Goal: Task Accomplishment & Management: Manage account settings

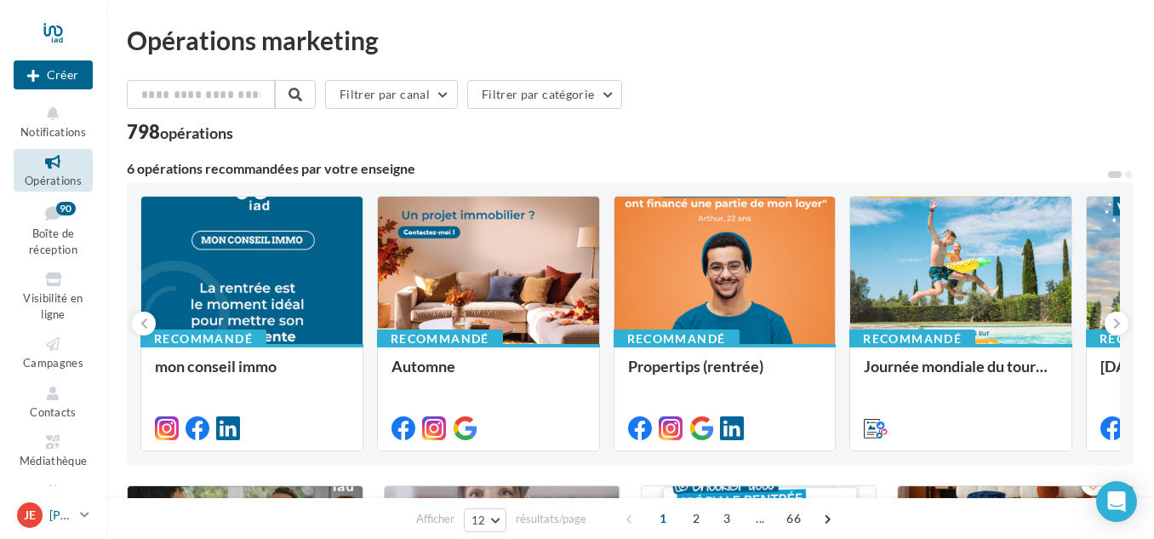
click at [45, 513] on div "Je Jonathan et Émilie LAVAURE jonathan.lavaure@iadfrance.fr" at bounding box center [45, 515] width 56 height 26
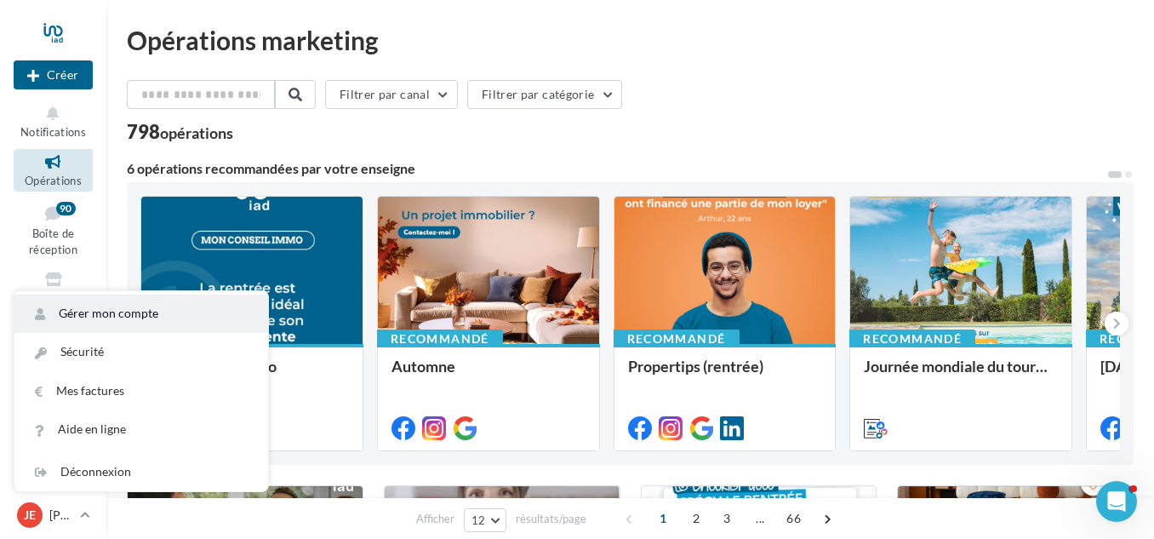
click at [140, 315] on link "Gérer mon compte" at bounding box center [141, 313] width 254 height 38
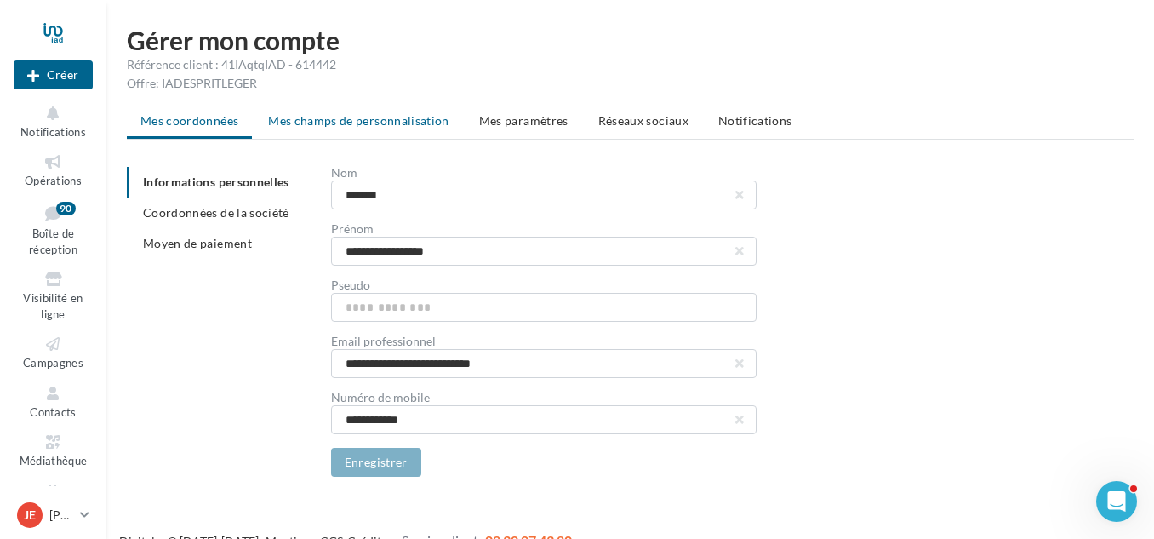
click at [363, 117] on span "Mes champs de personnalisation" at bounding box center [358, 120] width 181 height 14
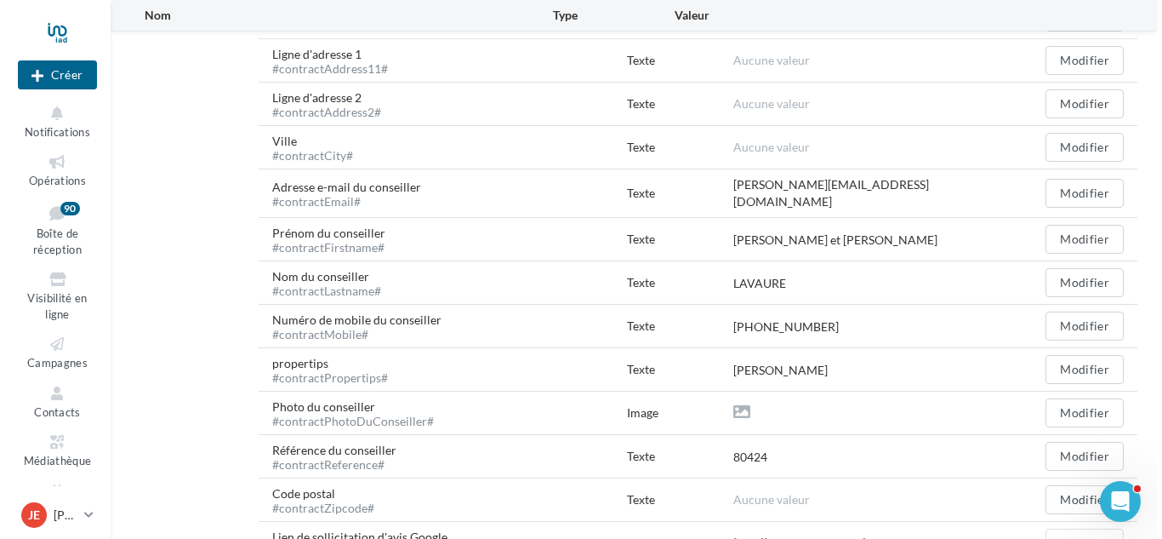
scroll to position [648, 0]
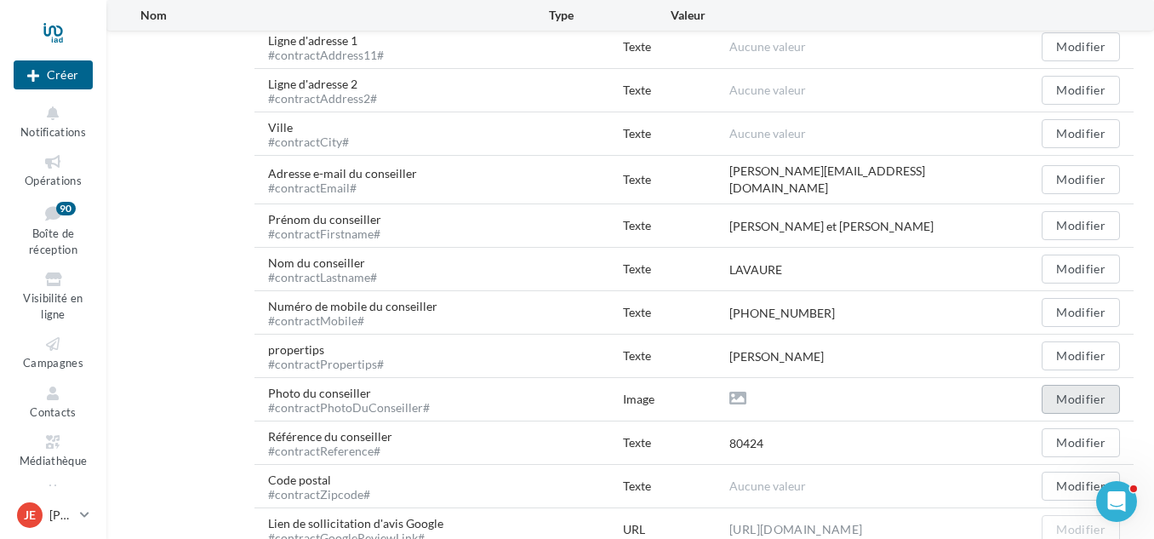
click at [1072, 402] on button "Modifier" at bounding box center [1081, 399] width 78 height 29
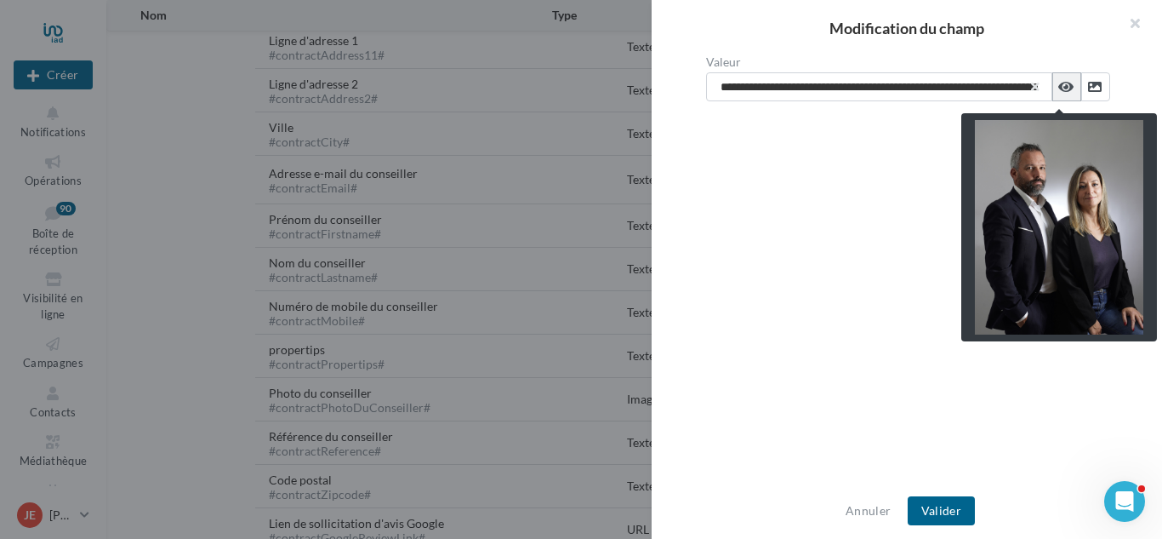
click at [1059, 90] on icon at bounding box center [1066, 87] width 15 height 14
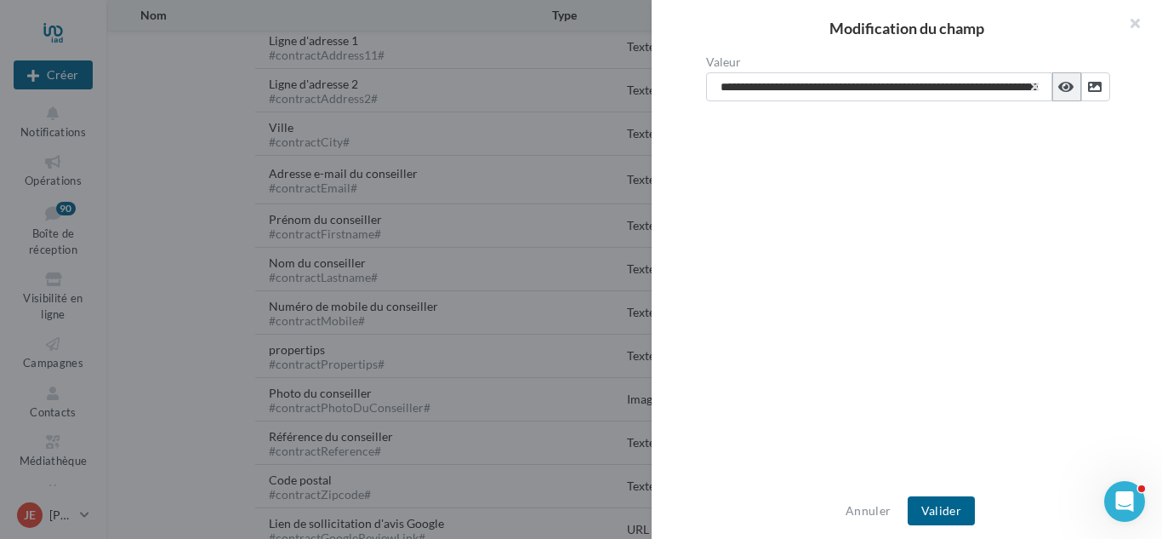
click at [1059, 90] on icon at bounding box center [1066, 87] width 15 height 14
click at [1095, 84] on icon at bounding box center [1095, 87] width 14 height 14
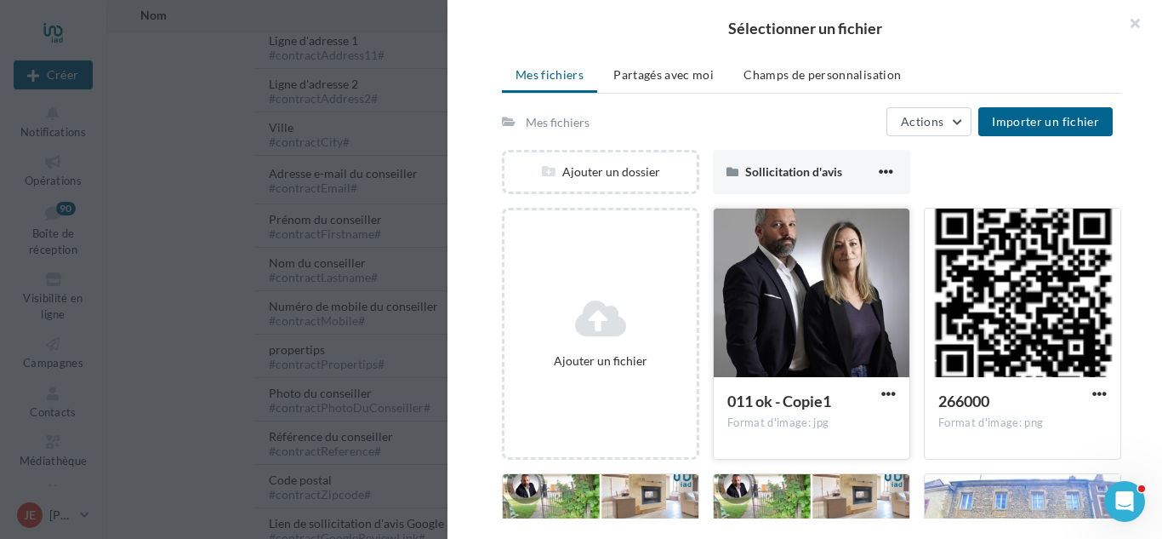
scroll to position [39, 0]
click at [820, 328] on div at bounding box center [812, 293] width 196 height 170
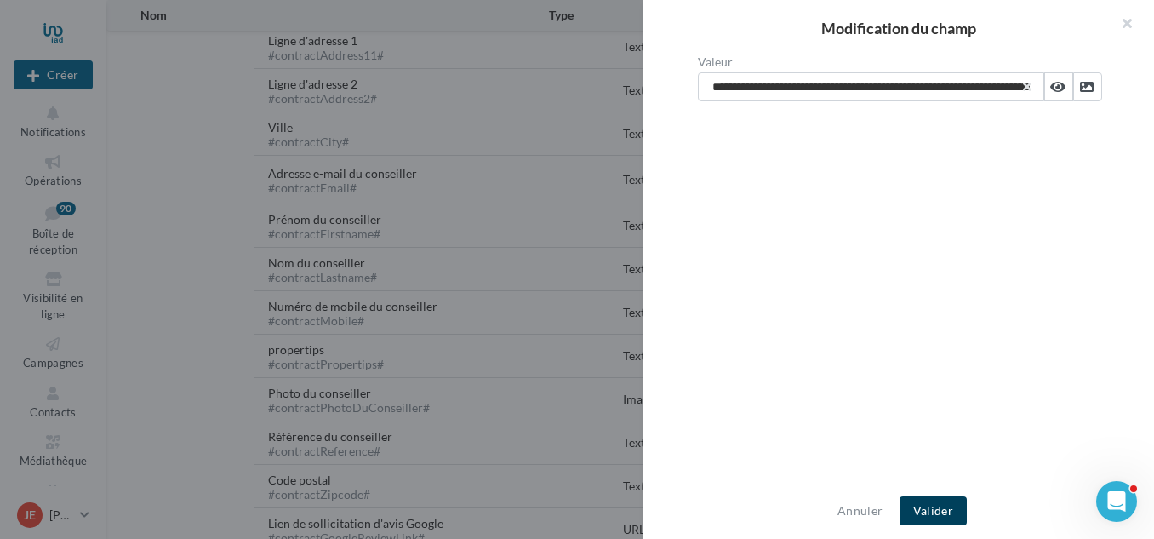
click at [934, 504] on button "Valider" at bounding box center [933, 510] width 67 height 29
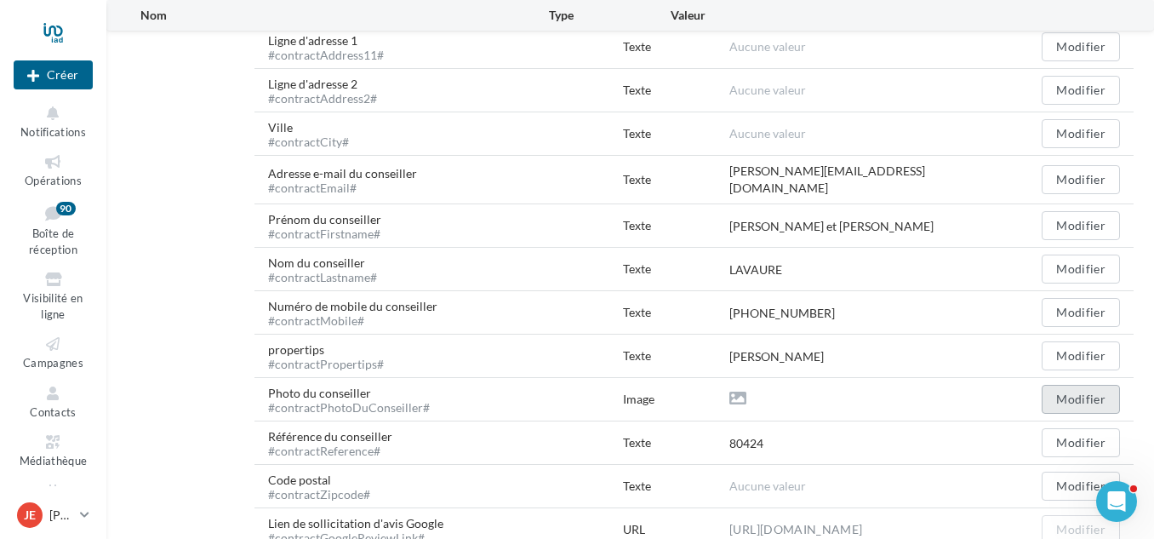
click at [1116, 397] on button "Modifier" at bounding box center [1081, 399] width 78 height 29
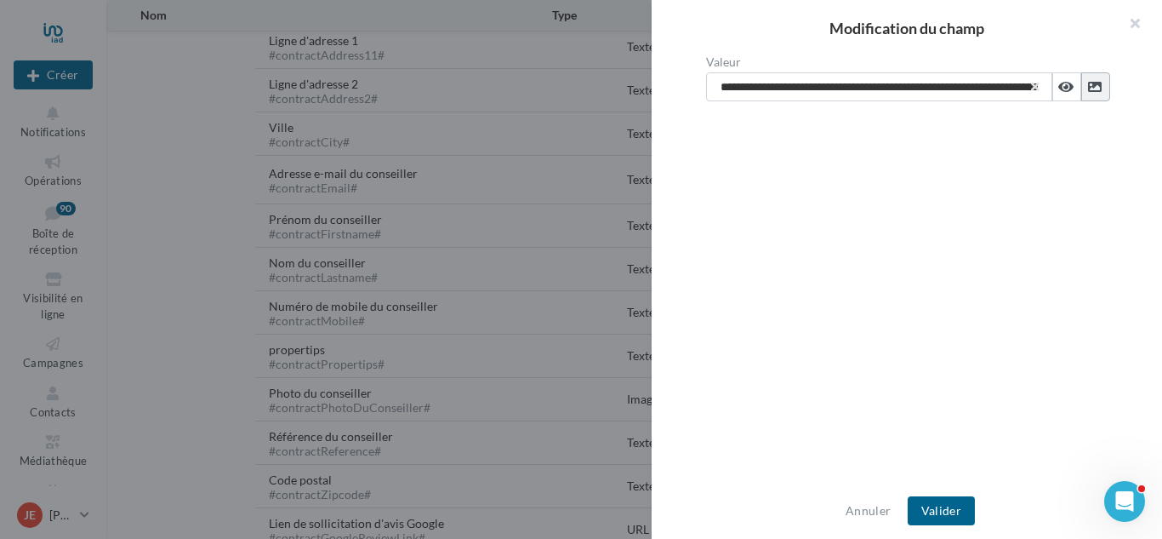
click at [1086, 79] on button at bounding box center [1096, 86] width 29 height 29
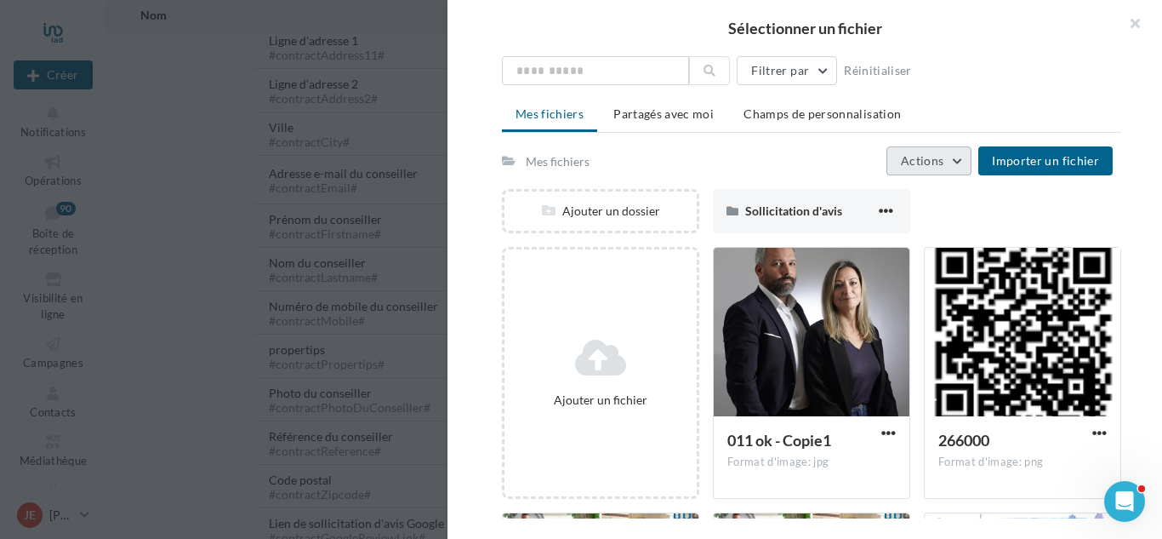
click at [961, 157] on button "Actions" at bounding box center [929, 160] width 85 height 29
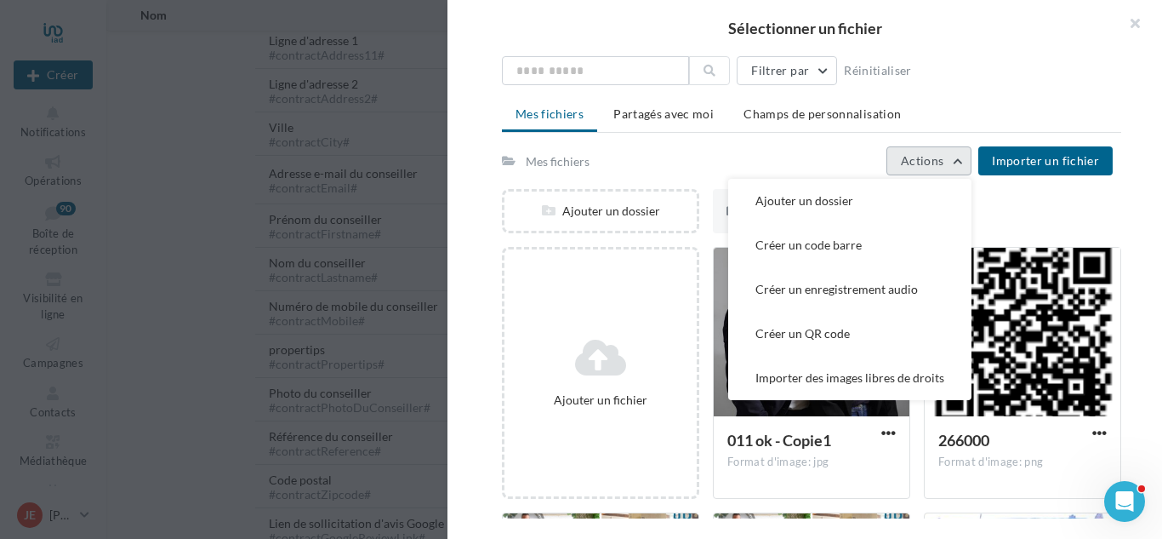
click at [961, 153] on button "Actions" at bounding box center [929, 160] width 85 height 29
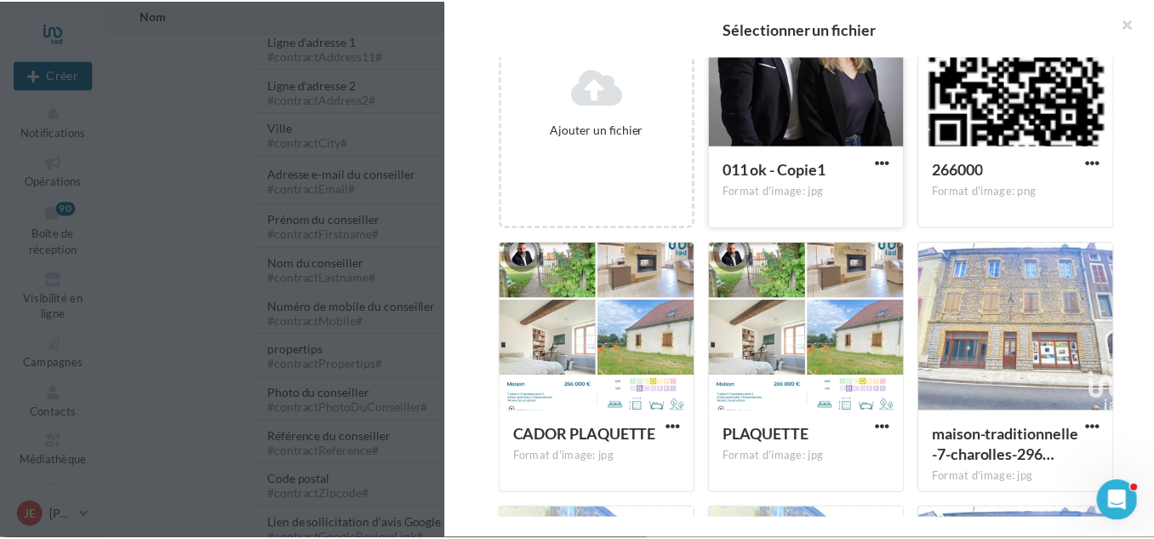
scroll to position [0, 0]
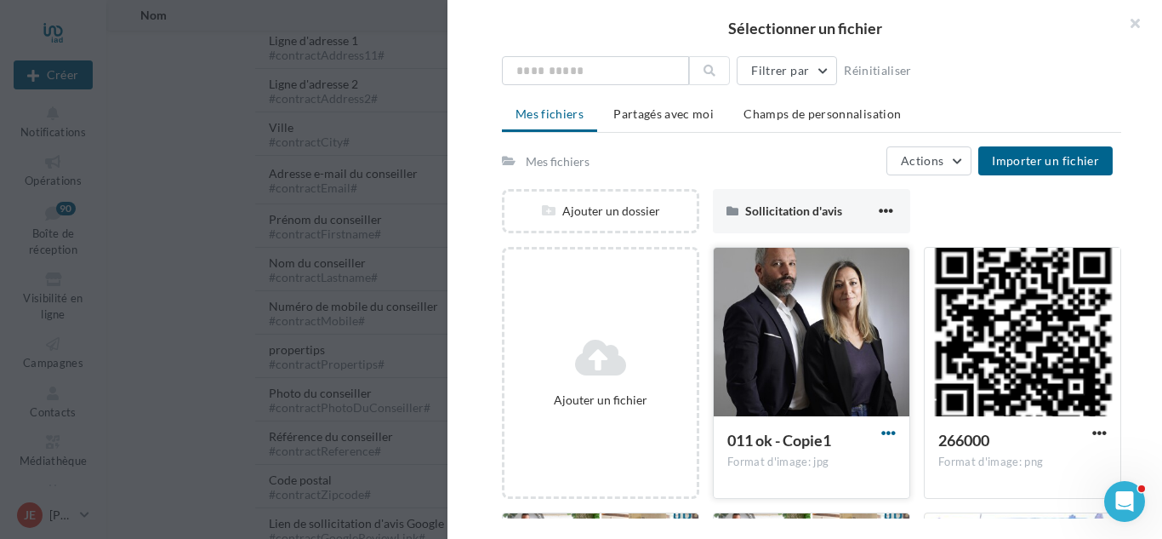
click at [890, 431] on span "button" at bounding box center [889, 432] width 14 height 14
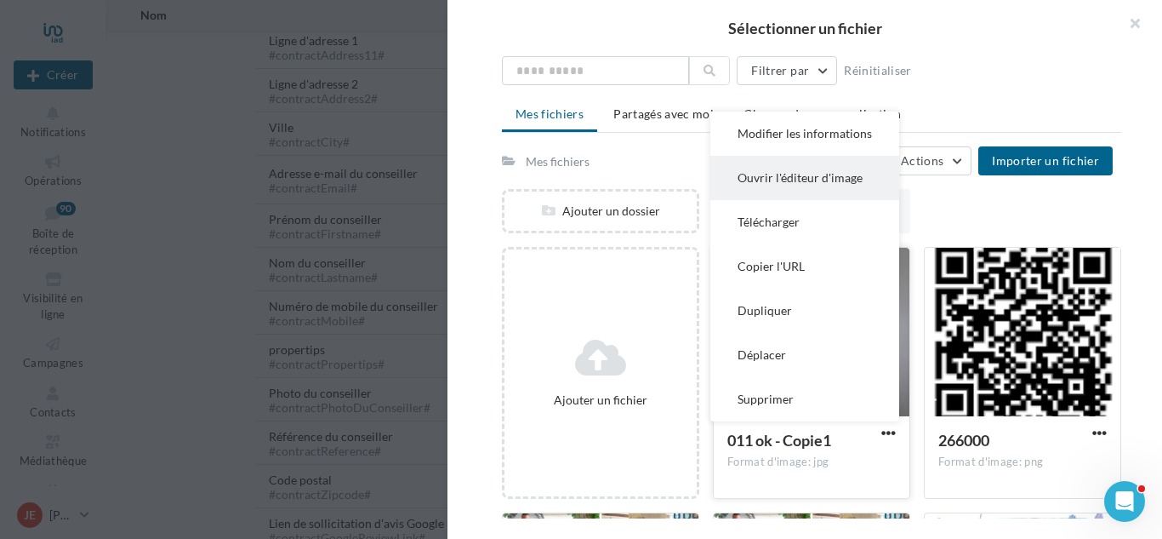
click at [834, 175] on button "Ouvrir l'éditeur d'image" at bounding box center [805, 178] width 189 height 44
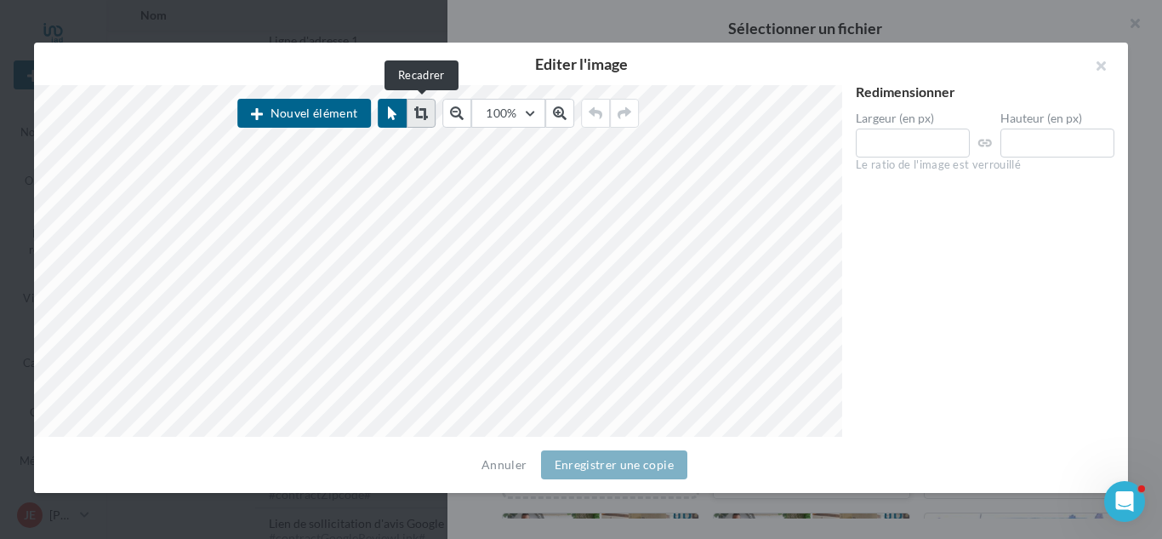
click at [417, 113] on icon at bounding box center [421, 113] width 14 height 14
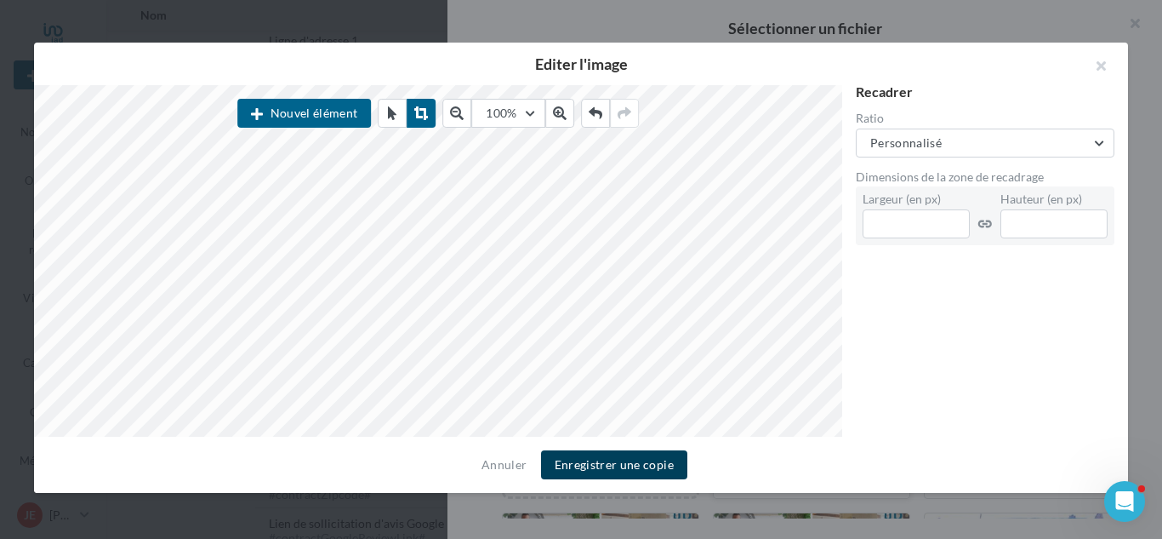
click at [621, 470] on button "Enregistrer une copie" at bounding box center [614, 464] width 146 height 29
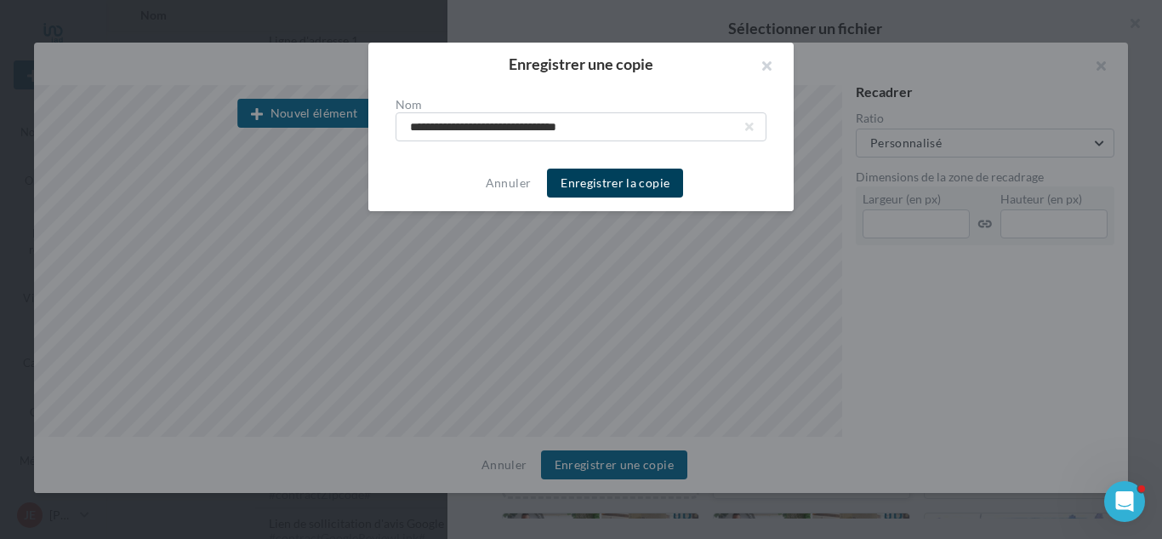
click at [623, 194] on button "Enregistrer la copie" at bounding box center [615, 182] width 136 height 29
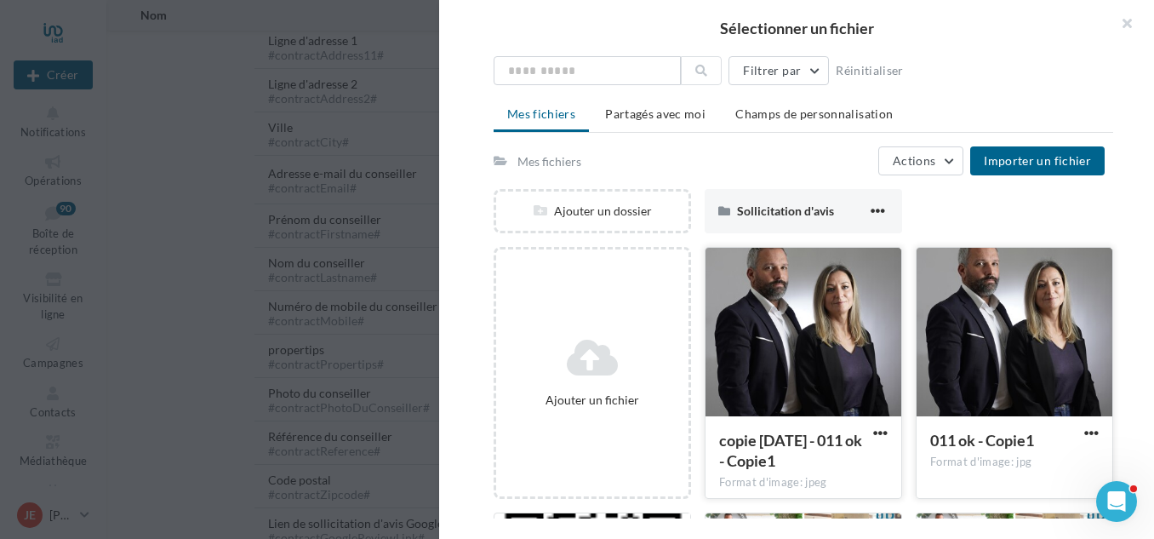
click at [793, 320] on div at bounding box center [803, 333] width 196 height 170
type input "**********"
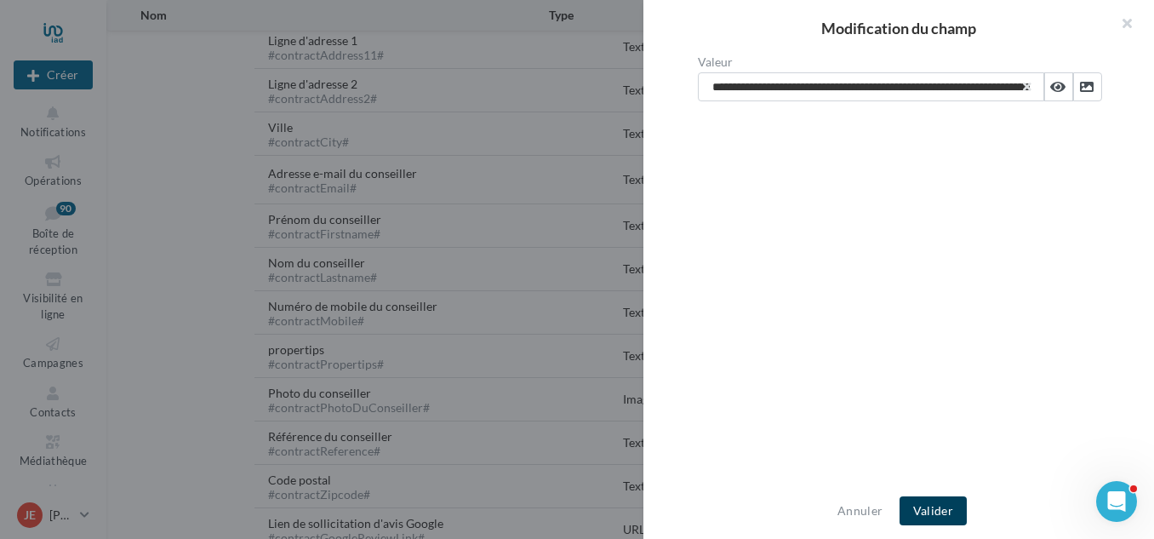
click at [929, 505] on button "Valider" at bounding box center [933, 510] width 67 height 29
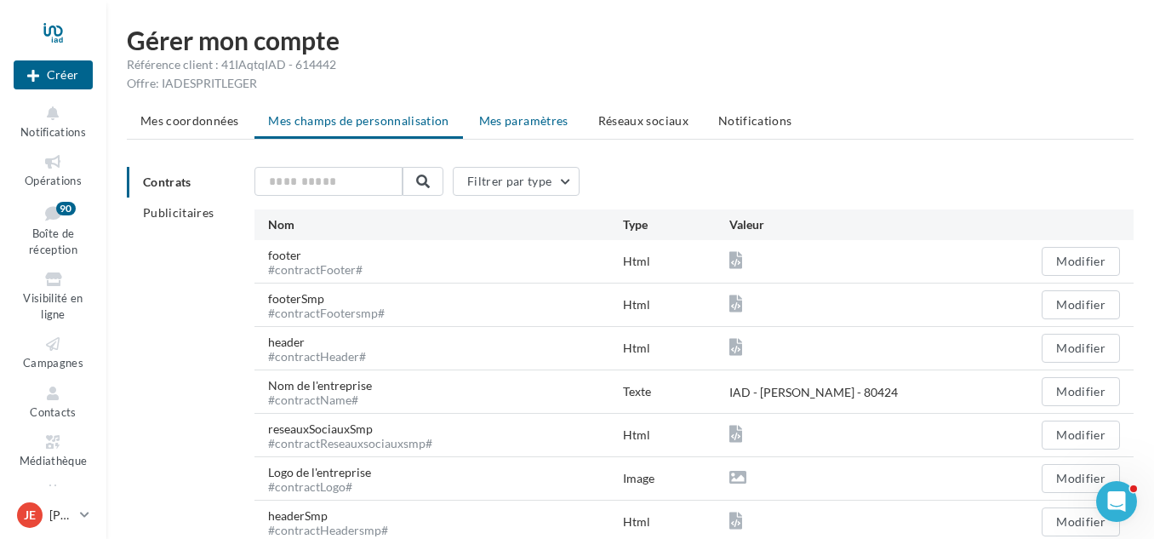
click at [538, 121] on span "Mes paramètres" at bounding box center [523, 120] width 89 height 14
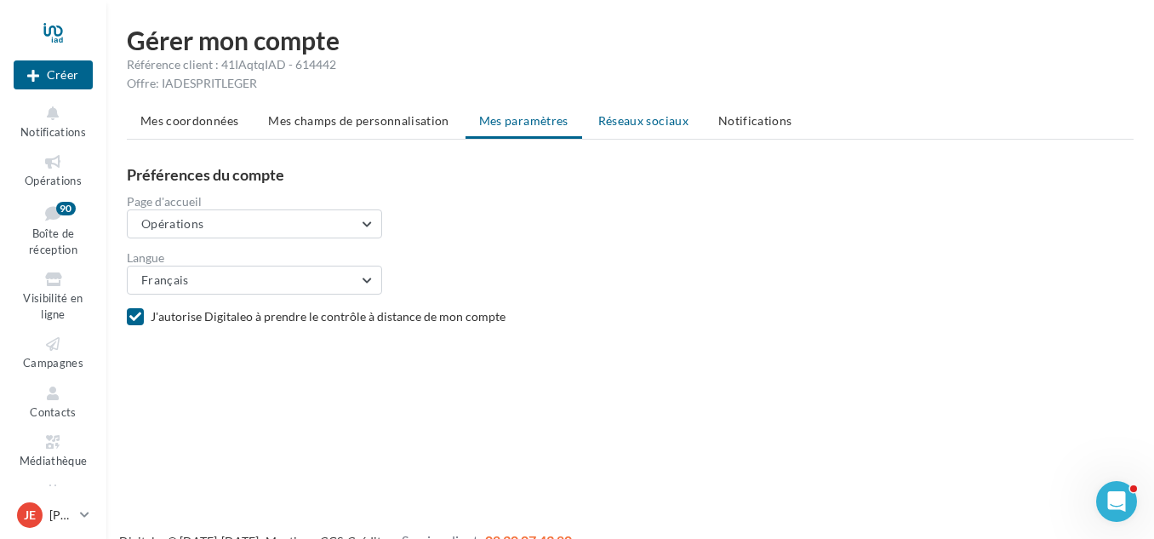
click at [621, 125] on span "Réseaux sociaux" at bounding box center [643, 120] width 90 height 14
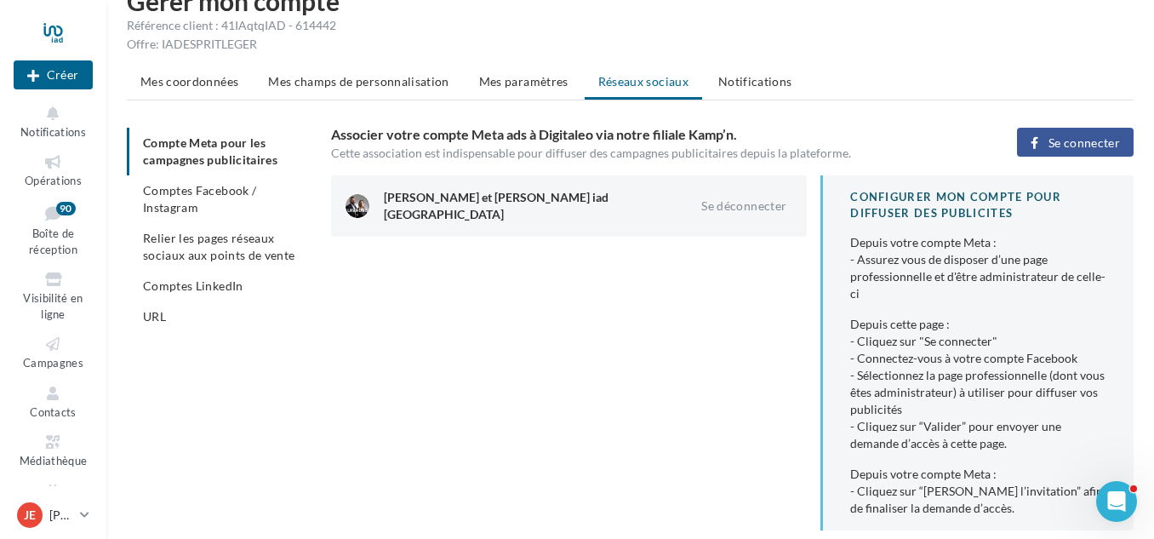
scroll to position [40, 0]
click at [216, 194] on span "Comptes Facebook / Instagram" at bounding box center [199, 197] width 113 height 31
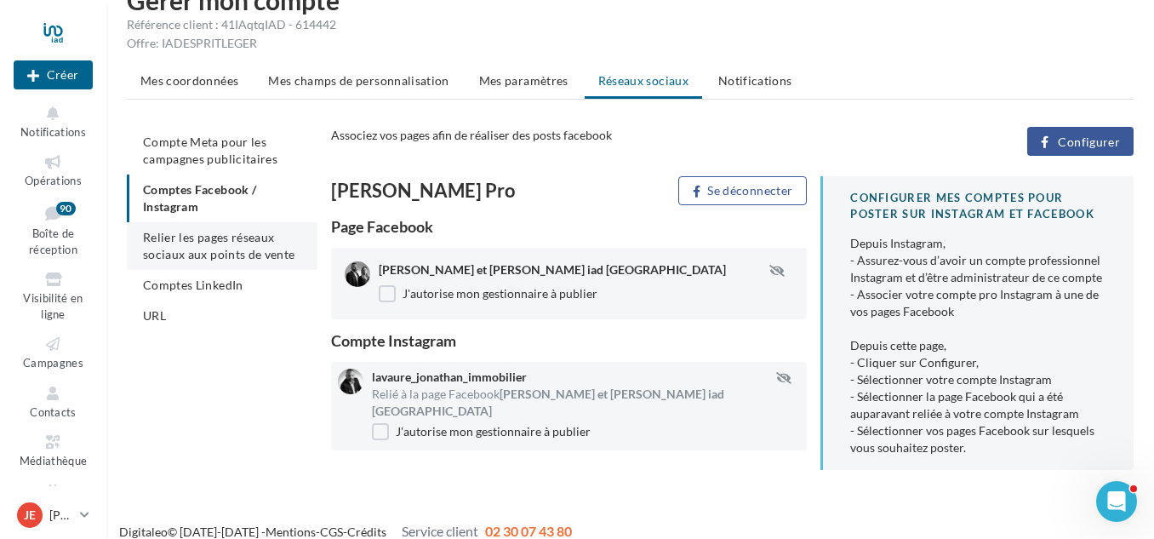
click at [218, 237] on span "Relier les pages réseaux sociaux aux points de vente" at bounding box center [218, 245] width 151 height 31
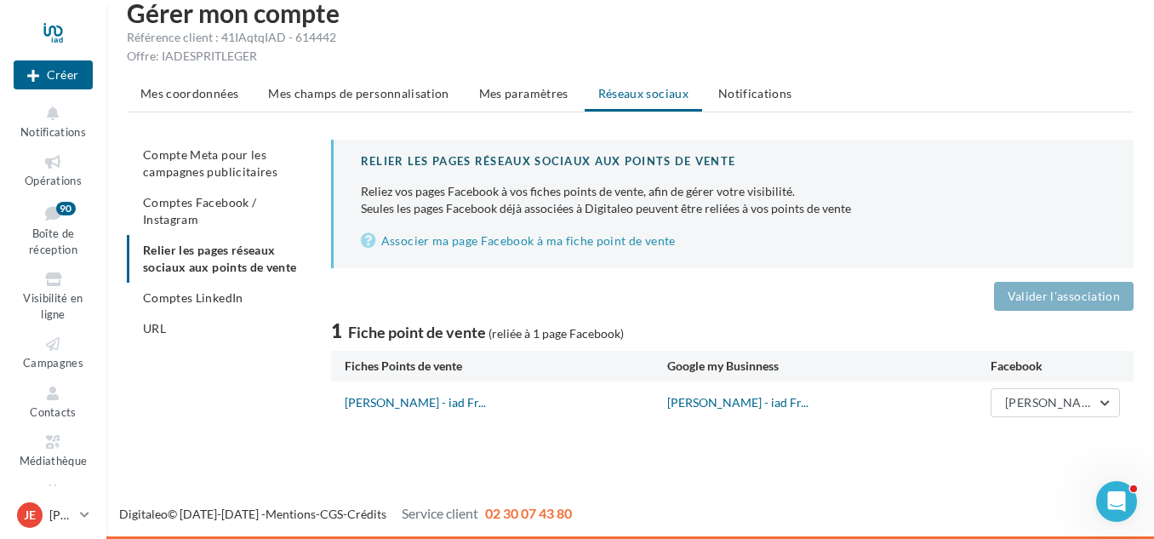
scroll to position [27, 0]
click at [202, 300] on span "Comptes LinkedIn" at bounding box center [193, 297] width 100 height 14
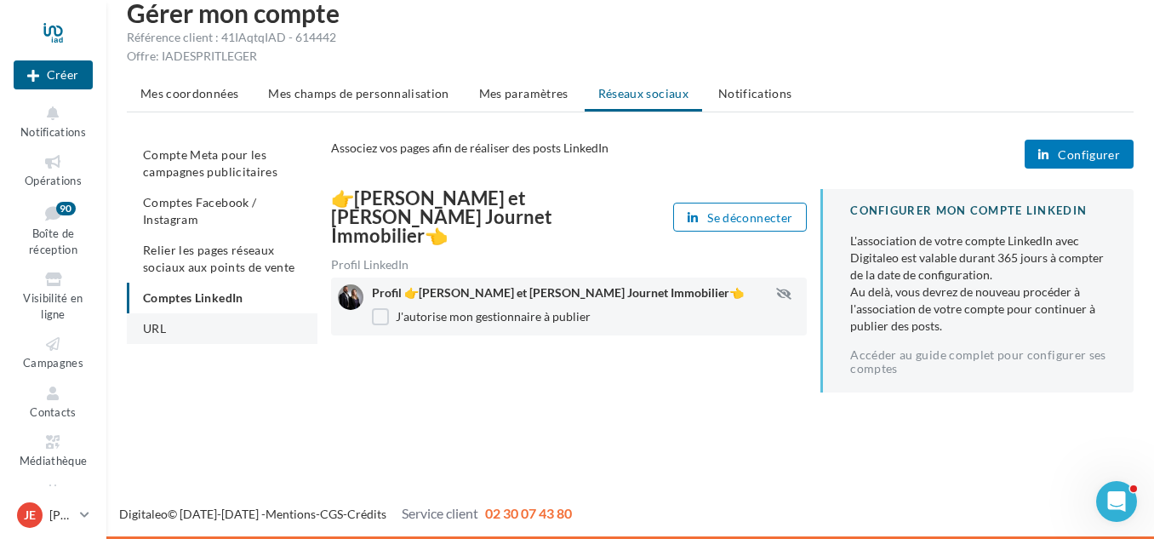
click at [173, 335] on li "URL" at bounding box center [222, 328] width 191 height 31
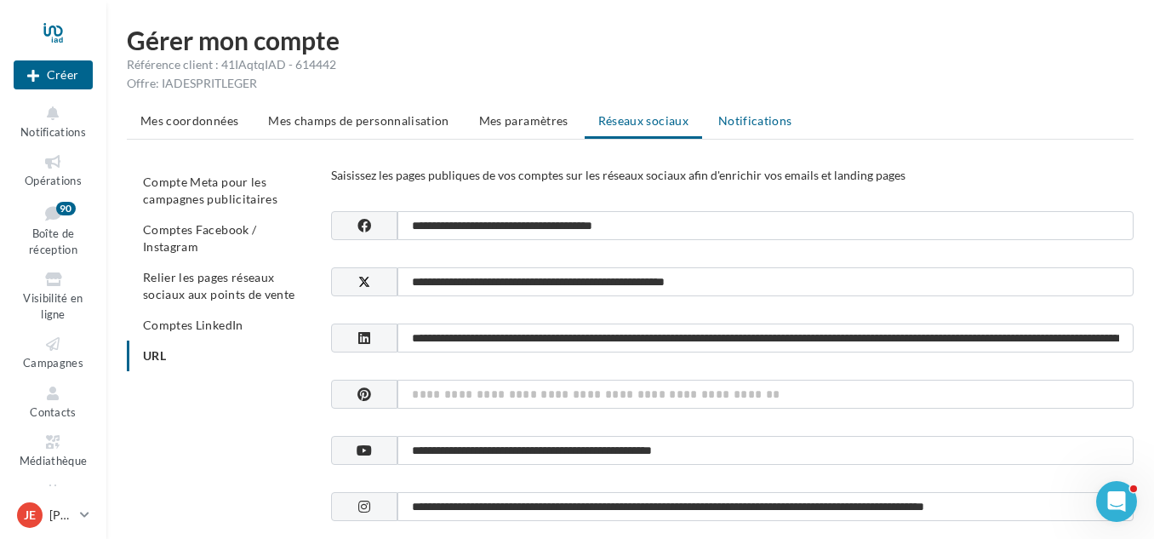
click at [761, 114] on span "Notifications" at bounding box center [755, 120] width 74 height 14
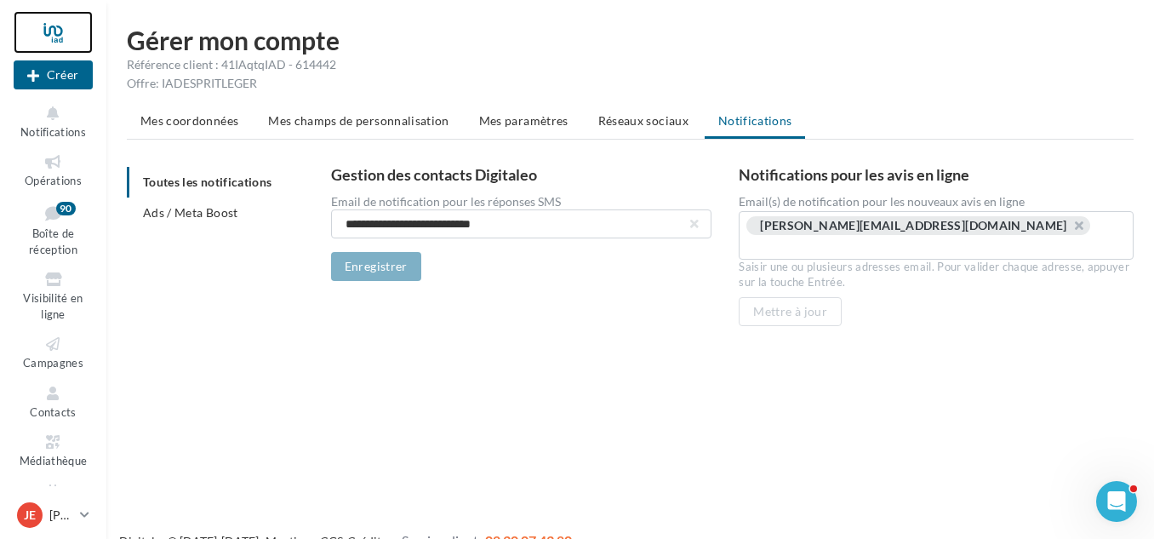
click at [55, 36] on div at bounding box center [53, 32] width 79 height 43
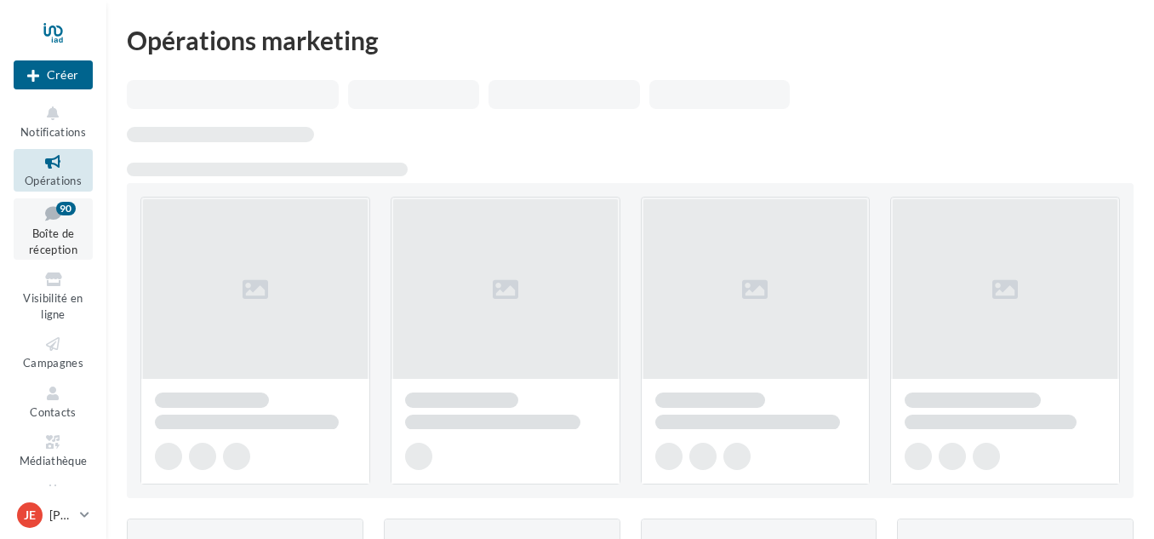
click at [49, 237] on span "Boîte de réception" at bounding box center [53, 241] width 49 height 30
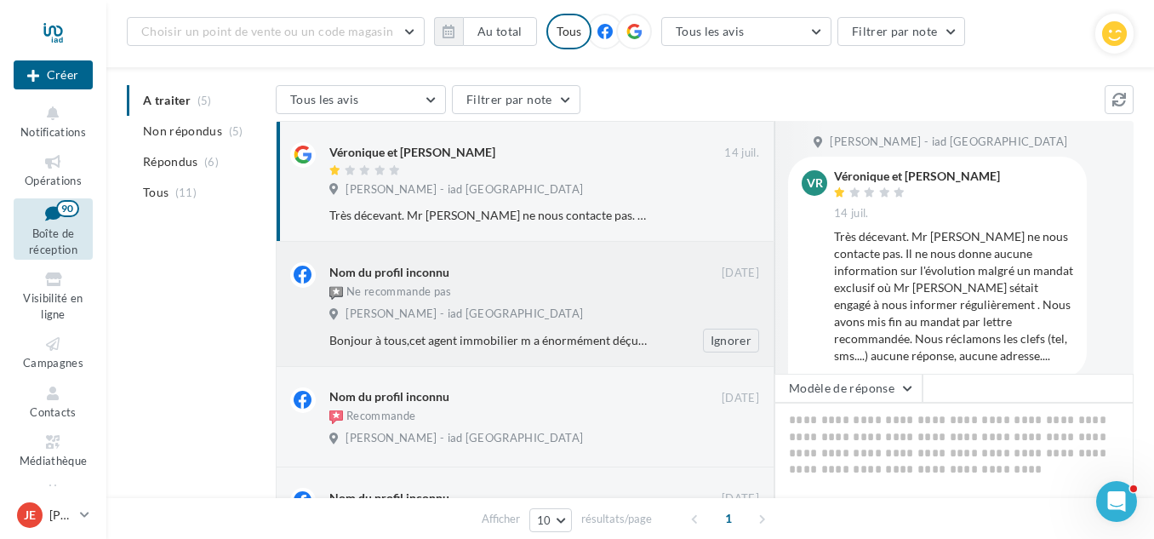
scroll to position [117, 0]
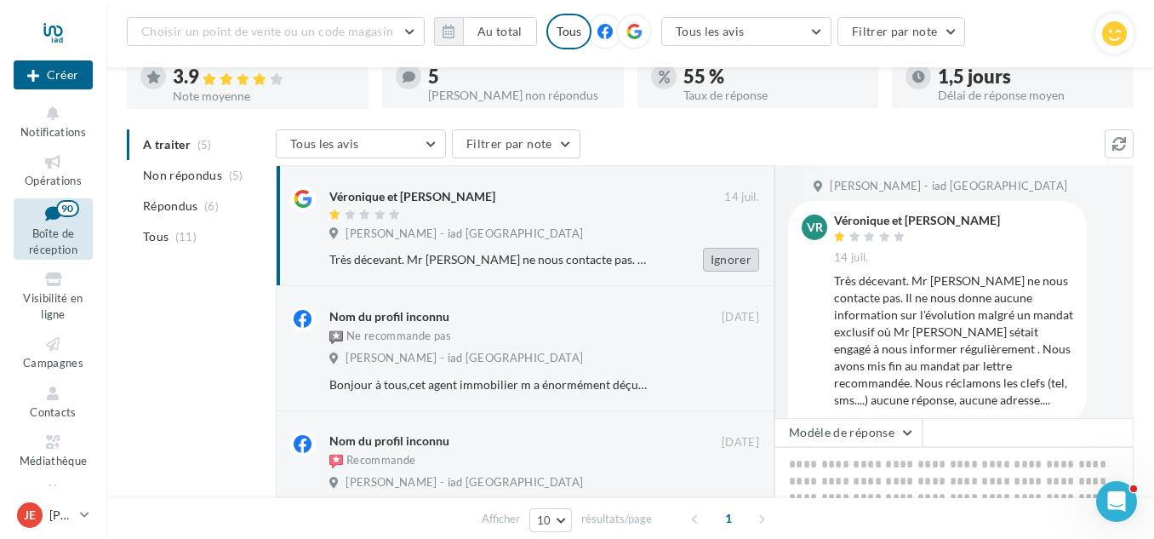
click at [742, 257] on button "Ignorer" at bounding box center [731, 260] width 56 height 24
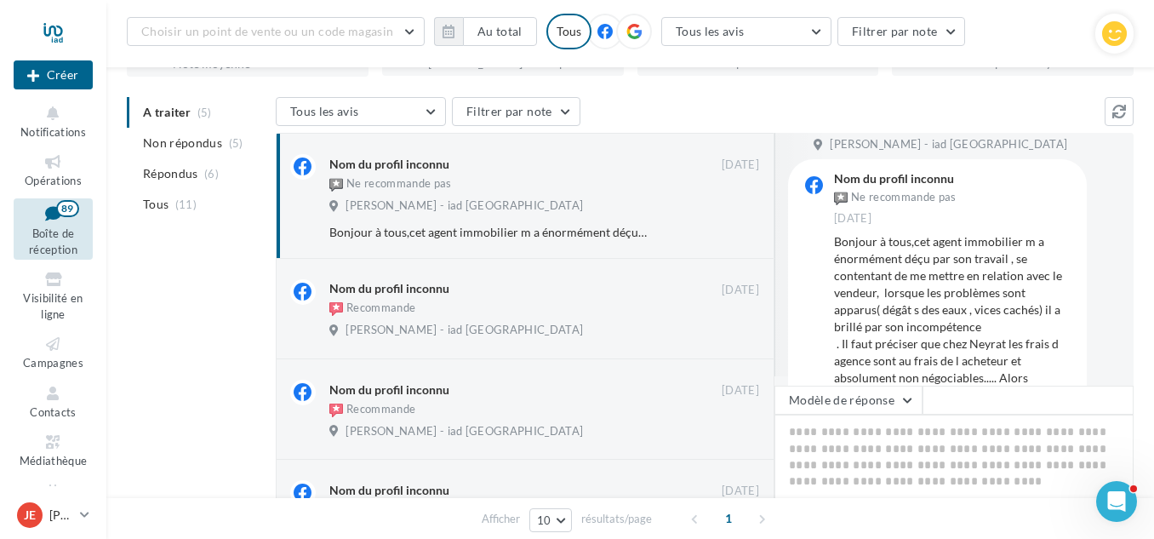
scroll to position [54, 0]
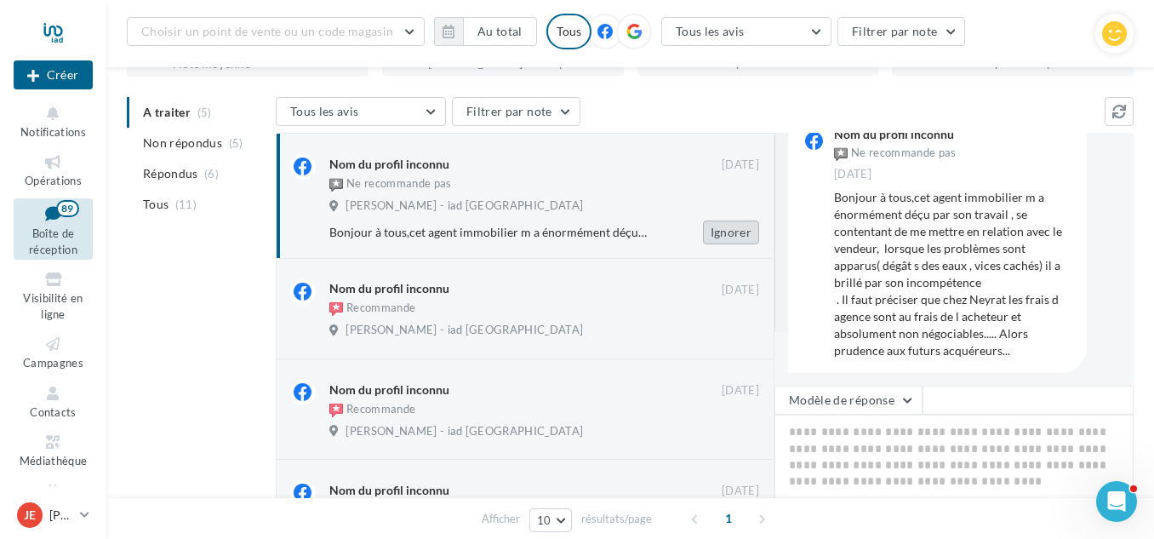
click at [745, 227] on button "Ignorer" at bounding box center [731, 232] width 56 height 24
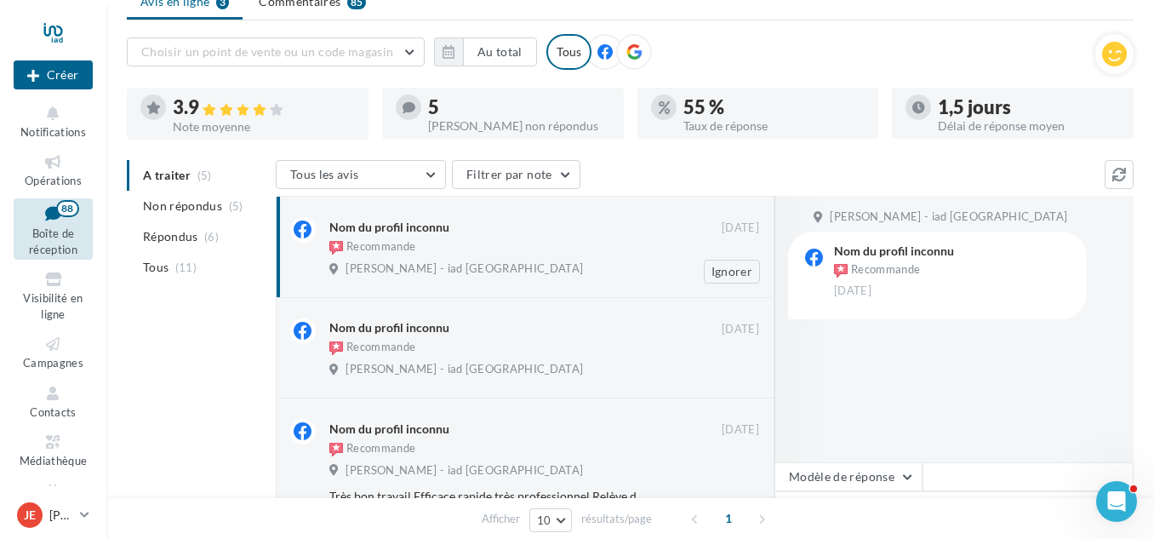
scroll to position [93, 0]
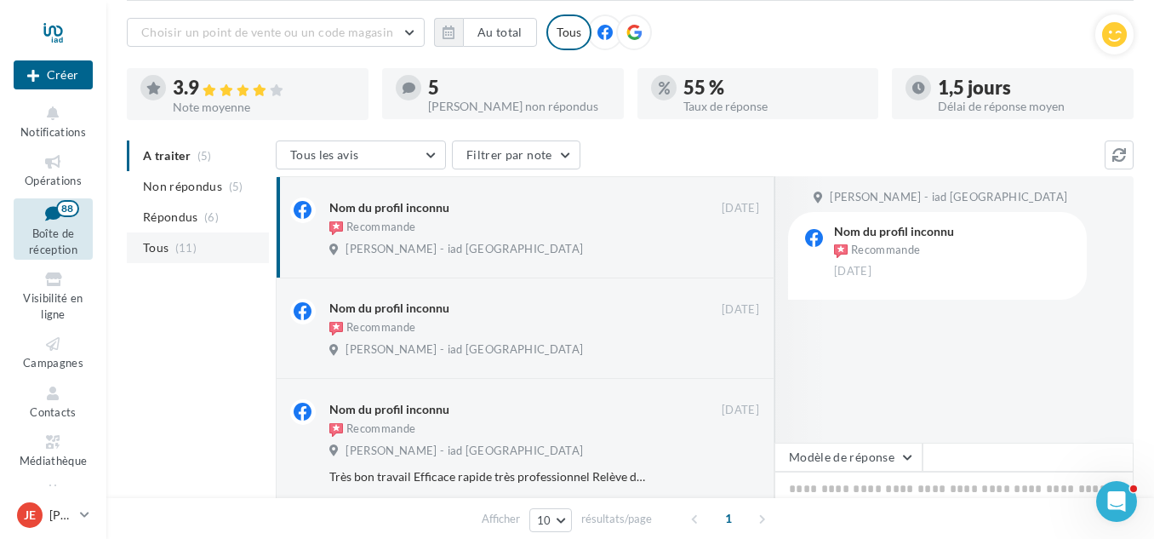
click at [164, 245] on span "Tous" at bounding box center [156, 247] width 26 height 17
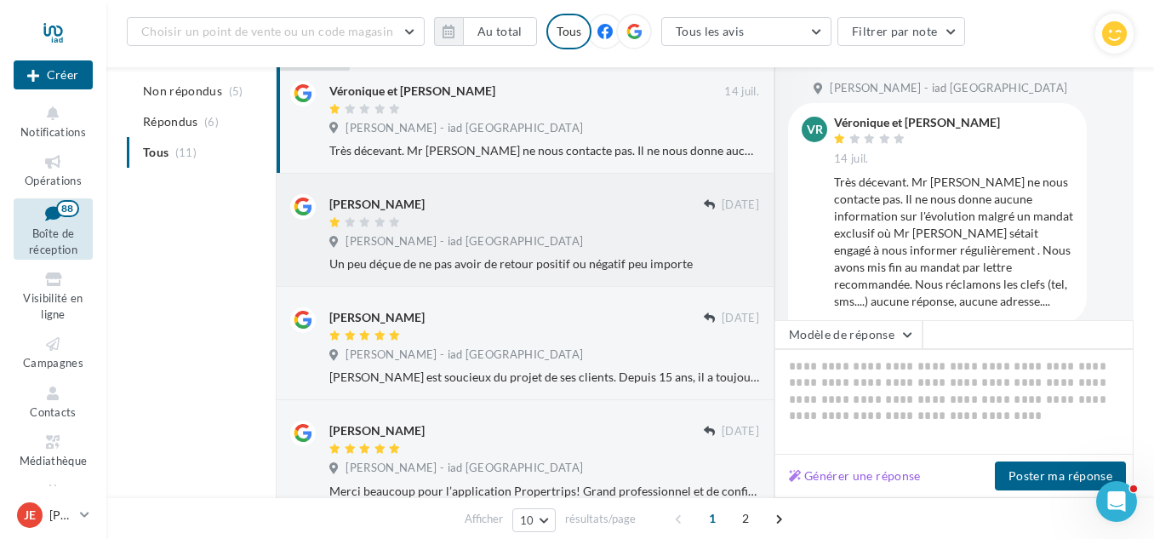
scroll to position [220, 0]
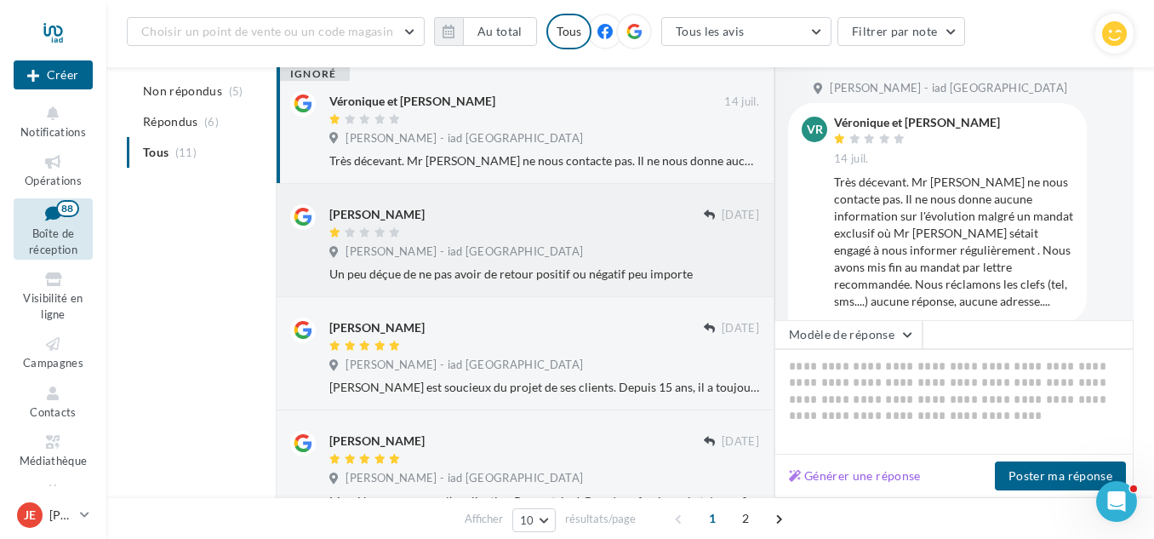
click at [718, 236] on div "10/10/2024" at bounding box center [731, 222] width 55 height 36
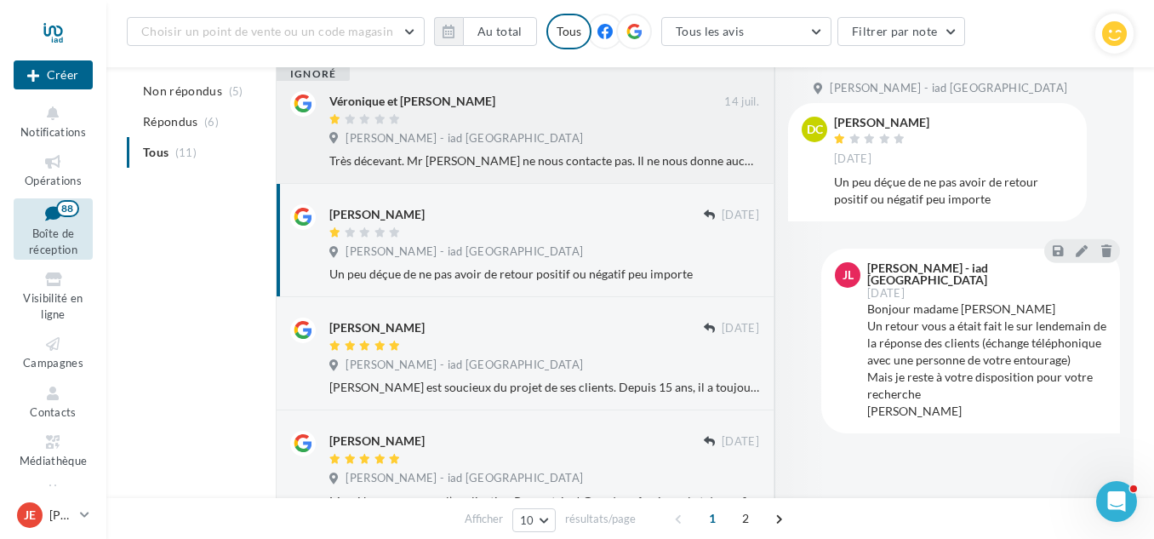
click at [631, 117] on div at bounding box center [526, 120] width 395 height 14
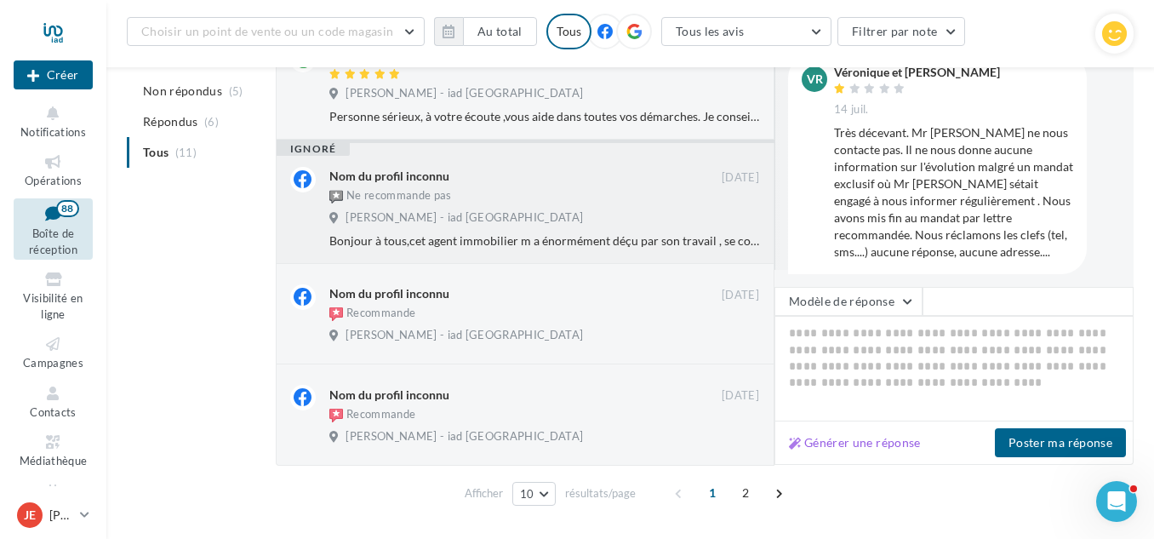
scroll to position [945, 0]
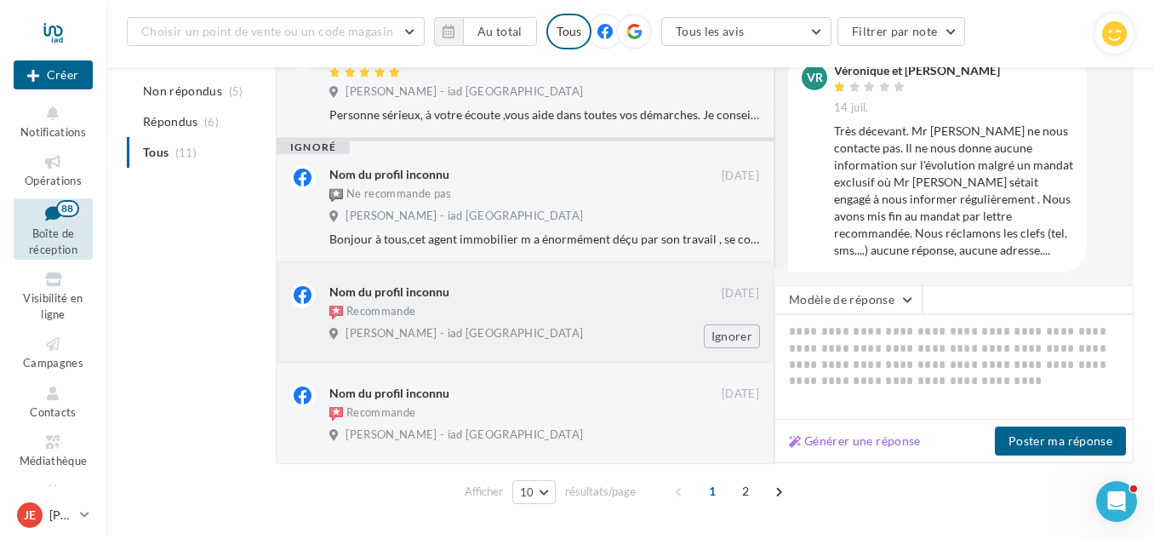
click at [409, 304] on div "Recommande" at bounding box center [372, 312] width 86 height 17
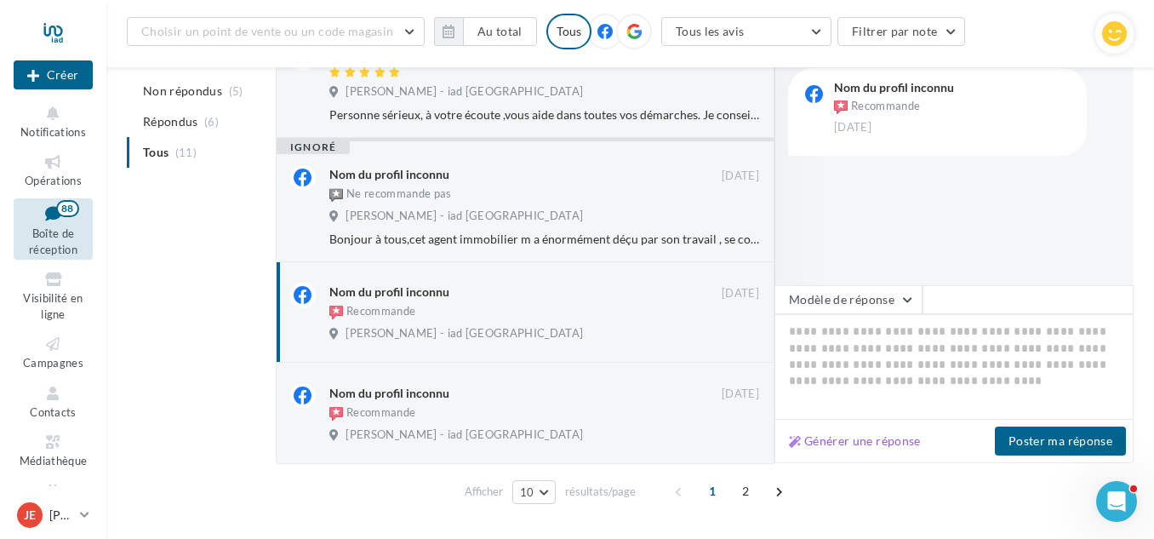
scroll to position [991, 0]
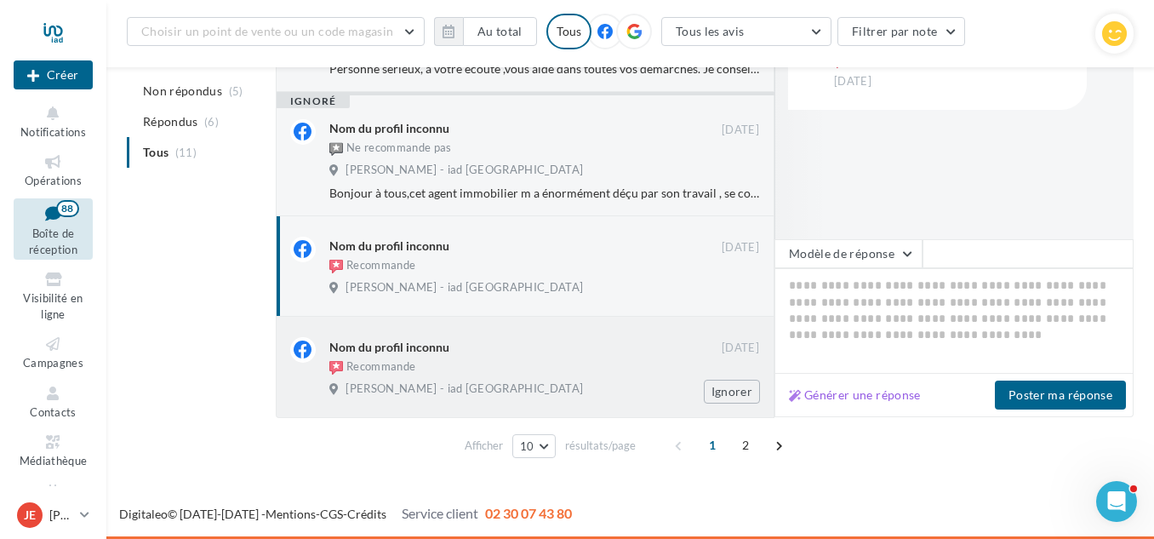
click at [534, 356] on div "Nom du profil inconnu Recommande" at bounding box center [525, 357] width 392 height 40
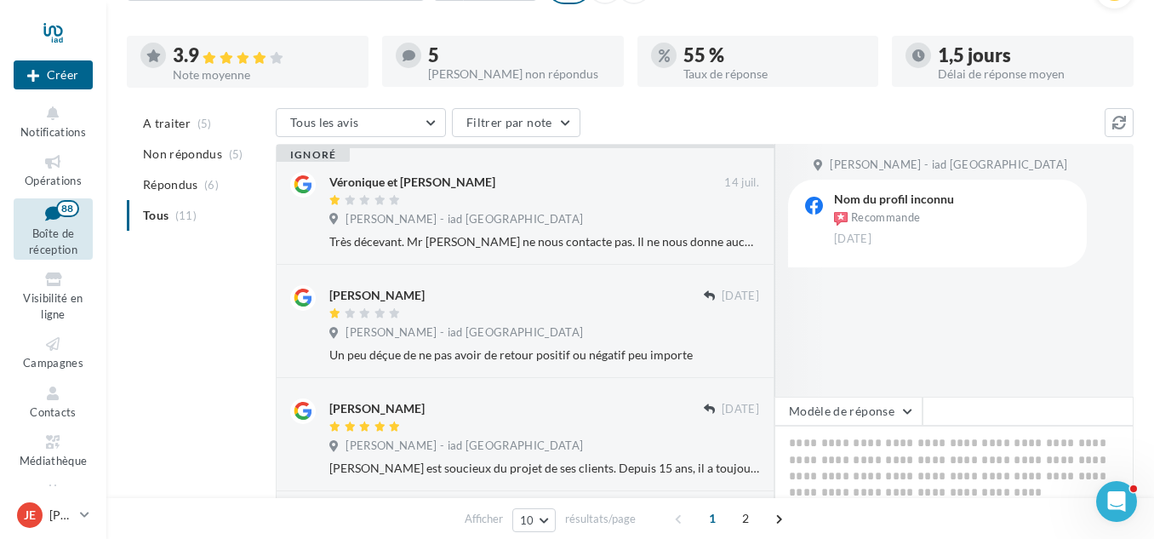
scroll to position [0, 0]
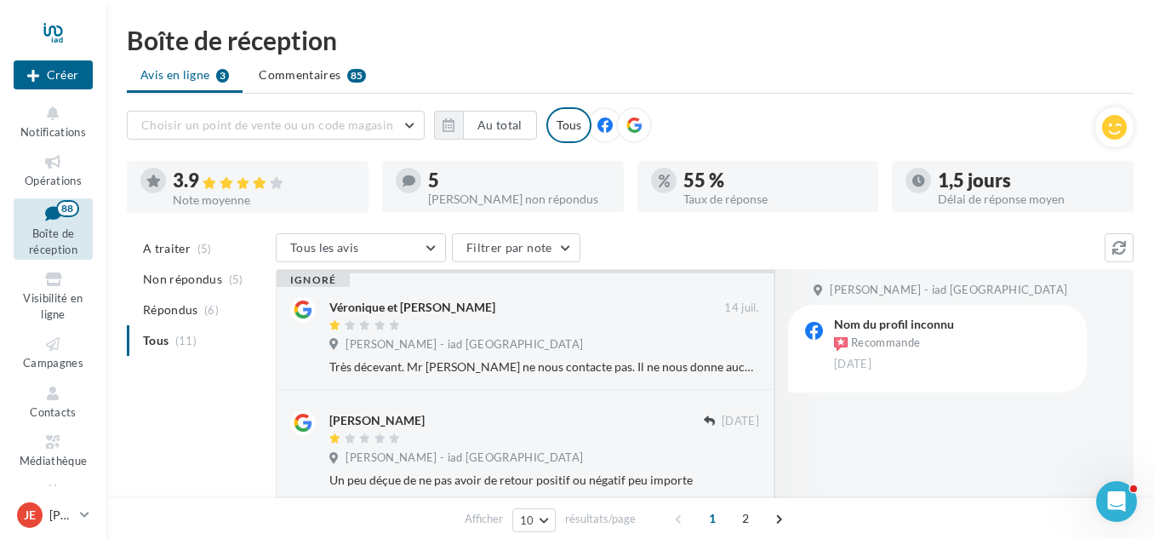
click at [598, 122] on icon at bounding box center [604, 124] width 15 height 15
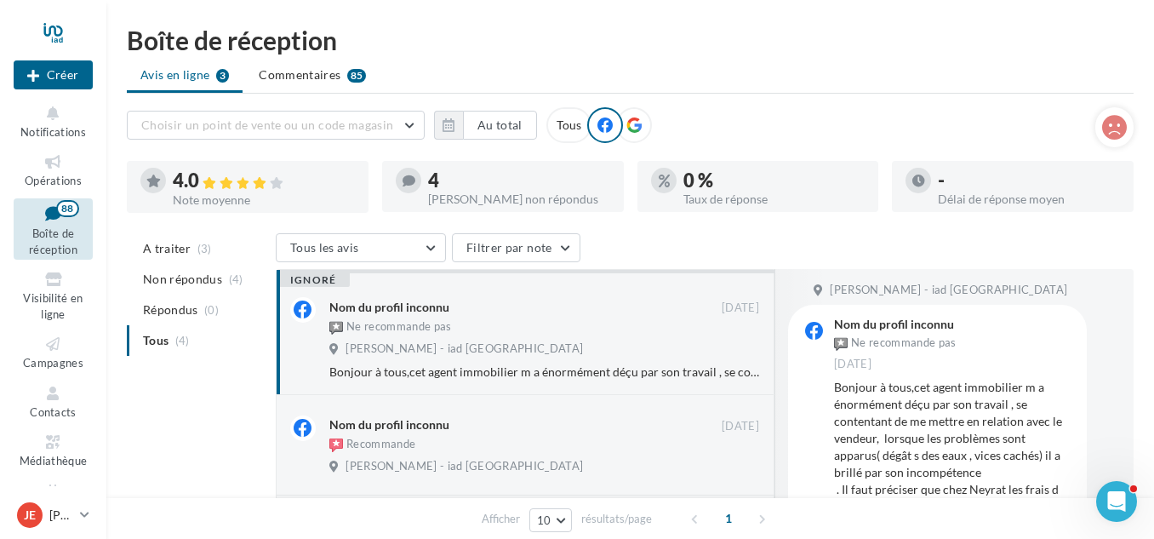
click at [638, 129] on div at bounding box center [634, 125] width 36 height 36
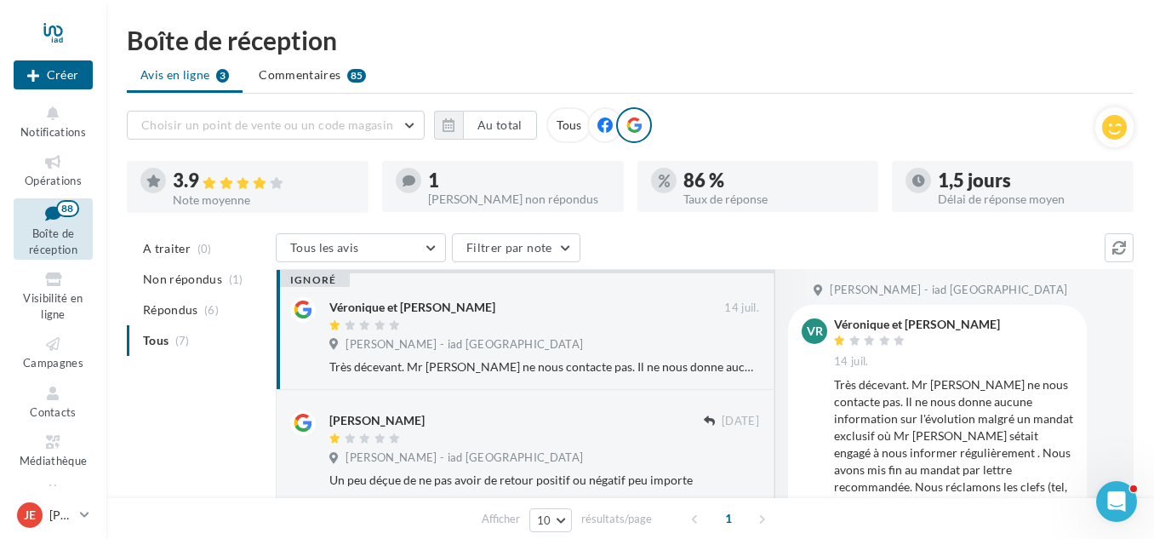
click at [603, 133] on span at bounding box center [604, 125] width 15 height 17
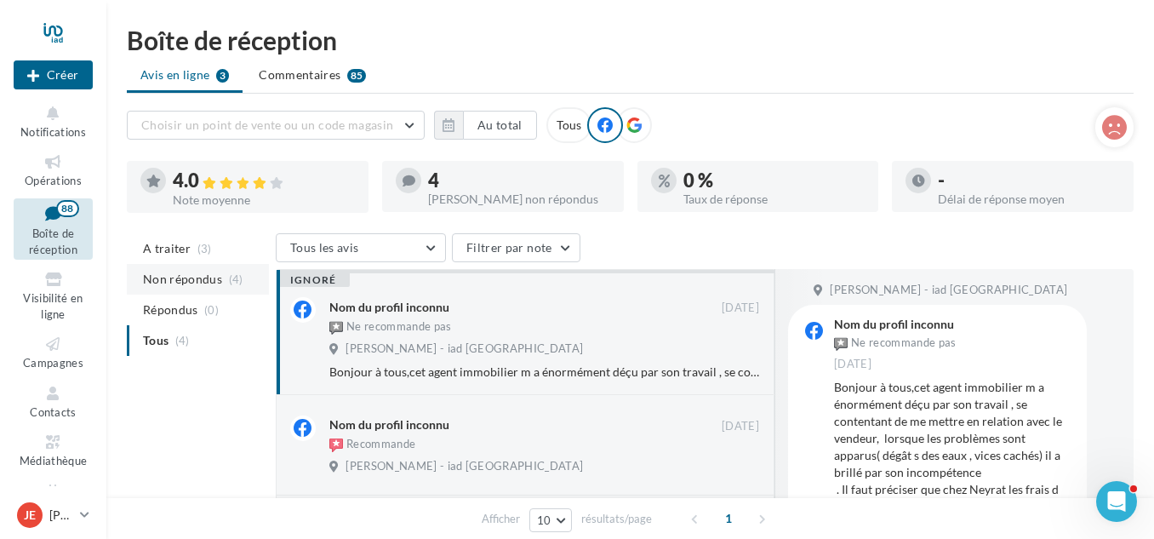
click at [203, 272] on span "Non répondus" at bounding box center [182, 279] width 79 height 17
click at [580, 315] on div "Nom du profil inconnu" at bounding box center [525, 306] width 392 height 18
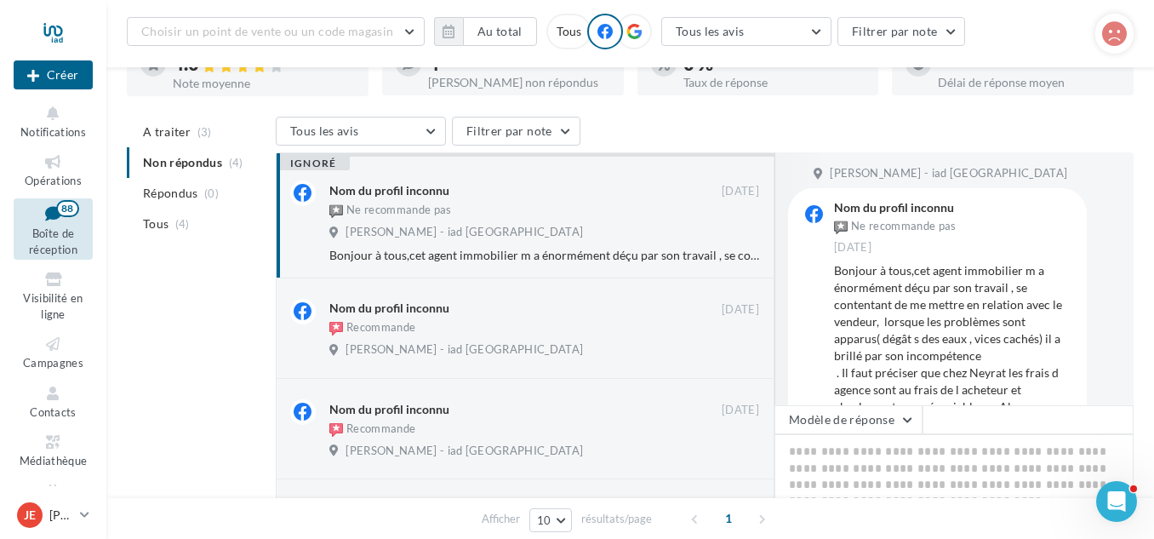
scroll to position [131, 0]
click at [580, 315] on div "Nom du profil inconnu" at bounding box center [525, 307] width 392 height 18
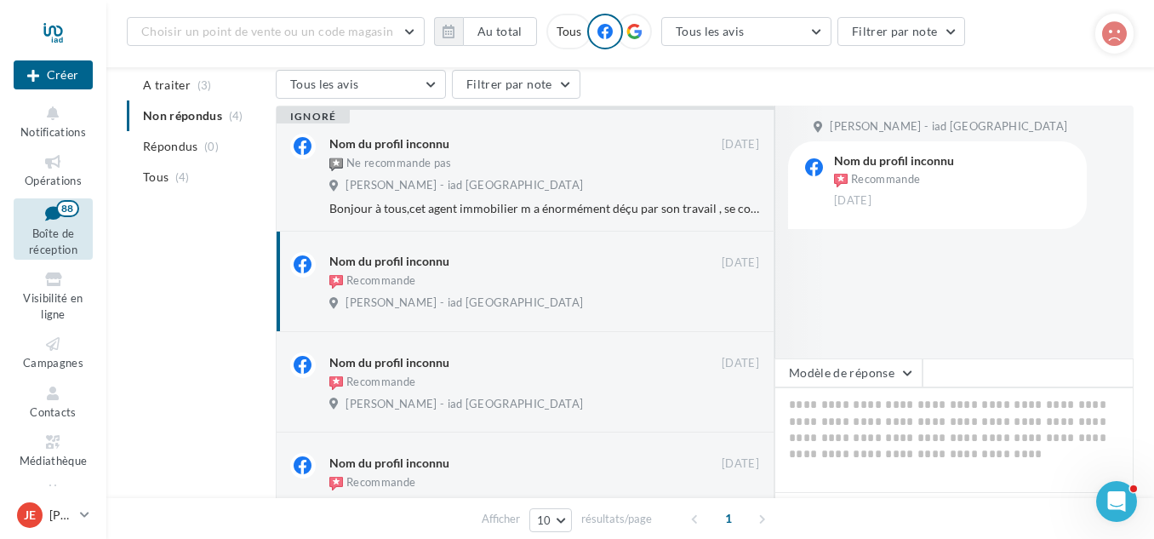
scroll to position [178, 0]
click at [905, 369] on button "Modèle de réponse" at bounding box center [848, 371] width 148 height 29
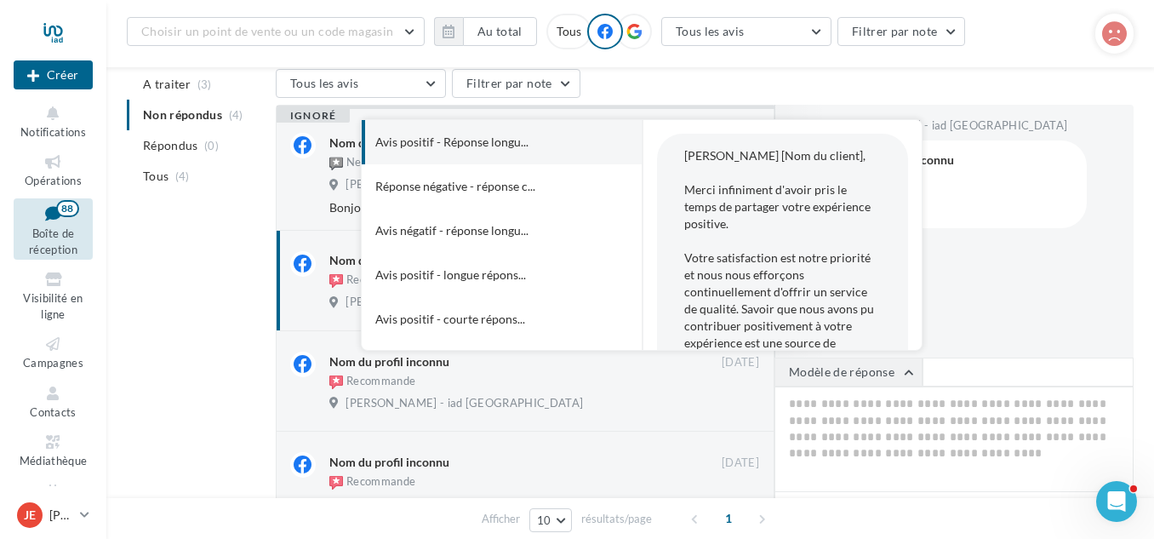
click at [905, 369] on button "Modèle de réponse" at bounding box center [848, 371] width 148 height 29
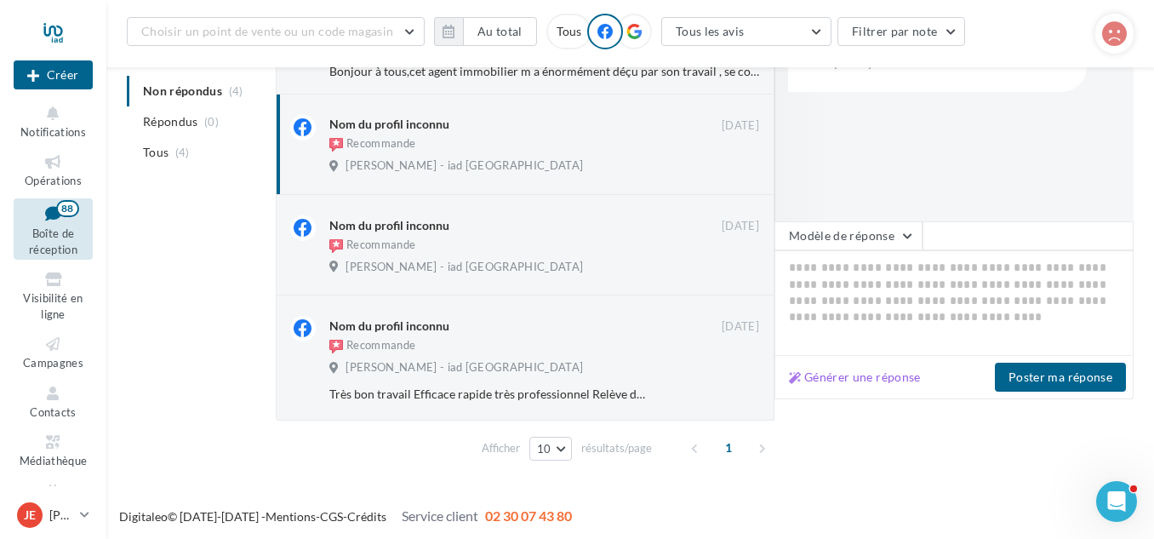
scroll to position [0, 0]
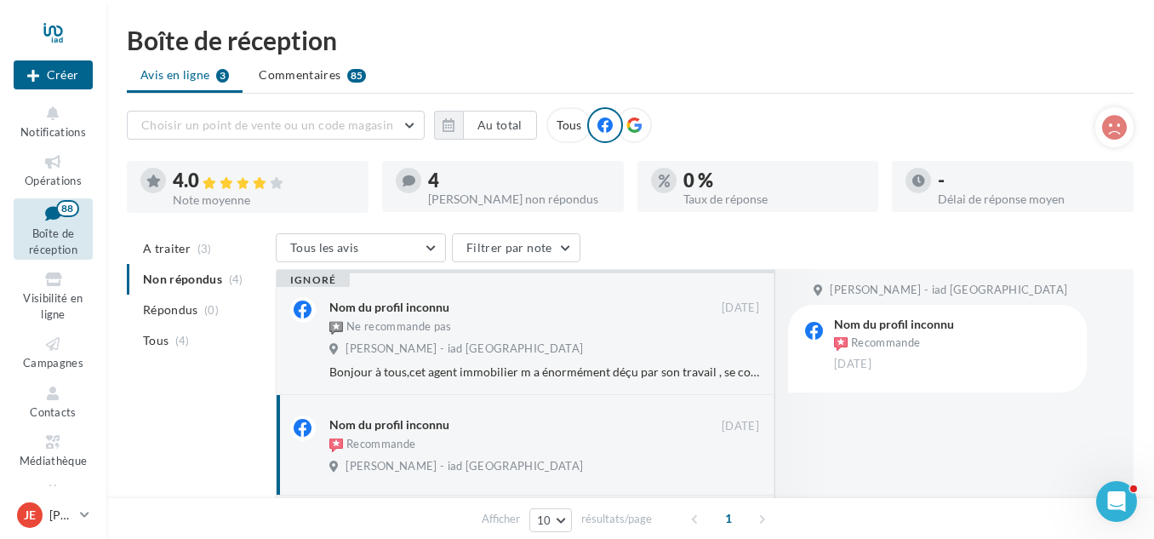
click at [569, 117] on div "Tous" at bounding box center [568, 125] width 45 height 36
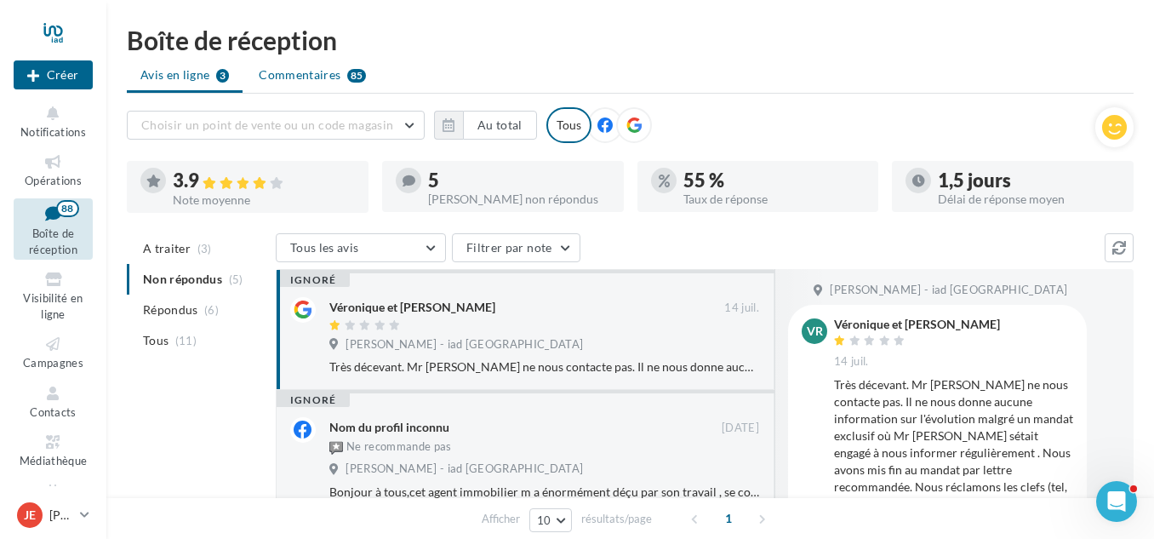
click at [291, 71] on span "Commentaires" at bounding box center [300, 74] width 82 height 17
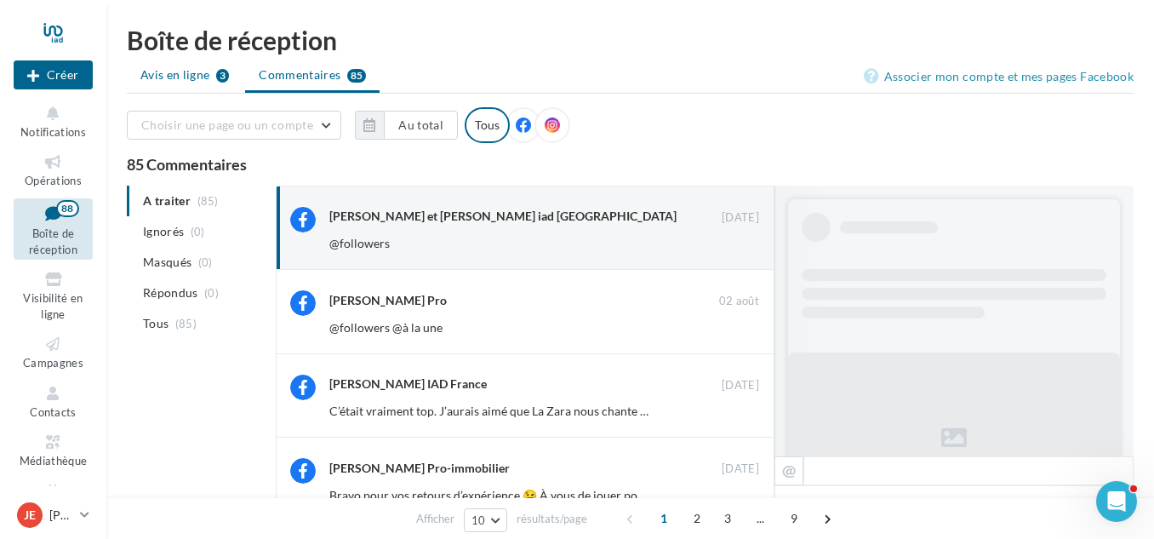
click at [191, 60] on li "Avis en ligne 3" at bounding box center [185, 75] width 116 height 31
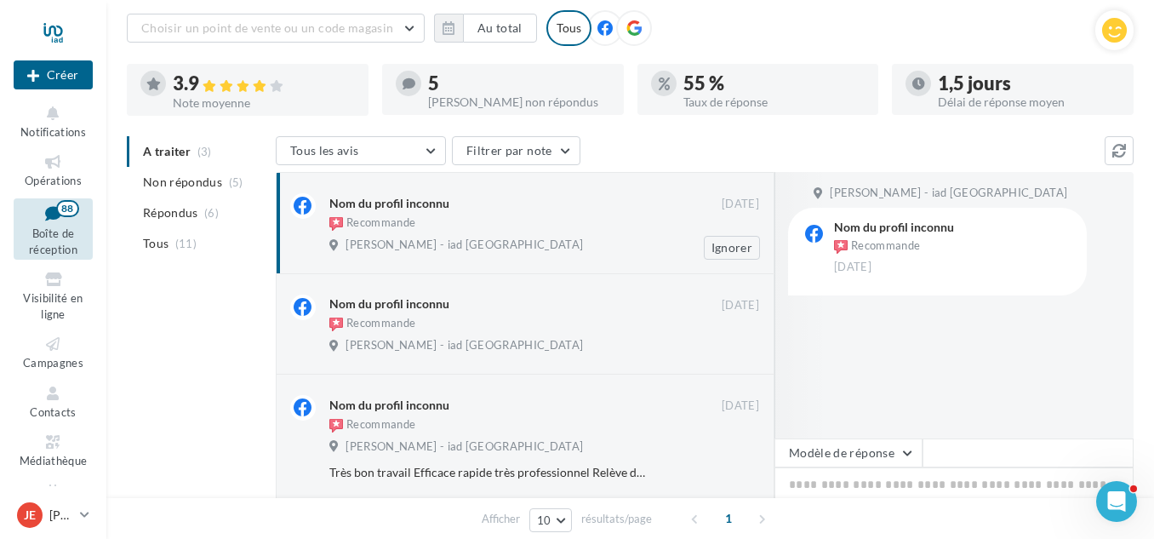
scroll to position [105, 0]
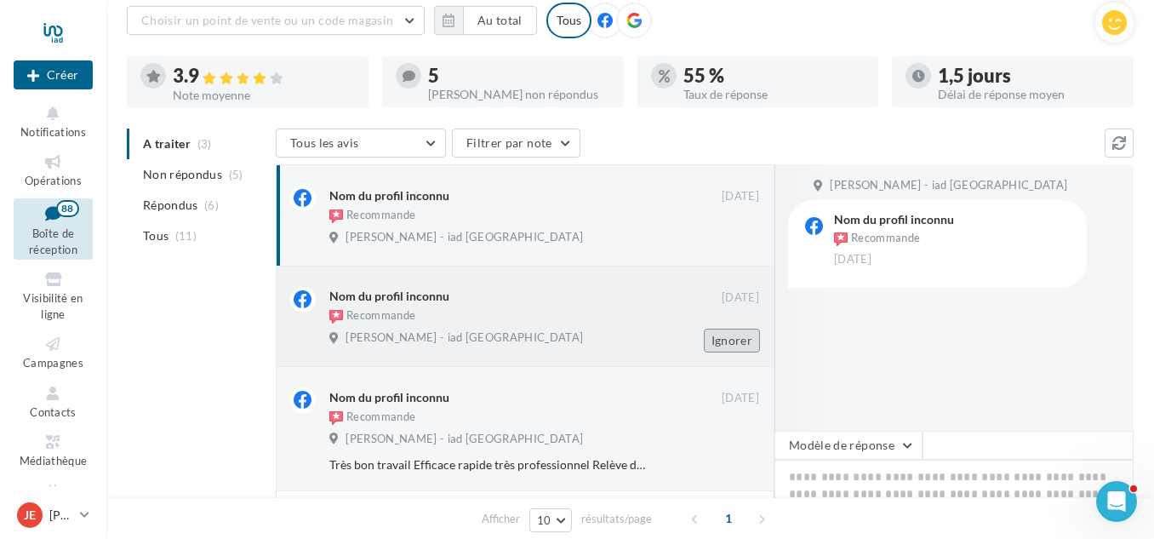
click at [734, 336] on button "Ignorer" at bounding box center [732, 340] width 56 height 24
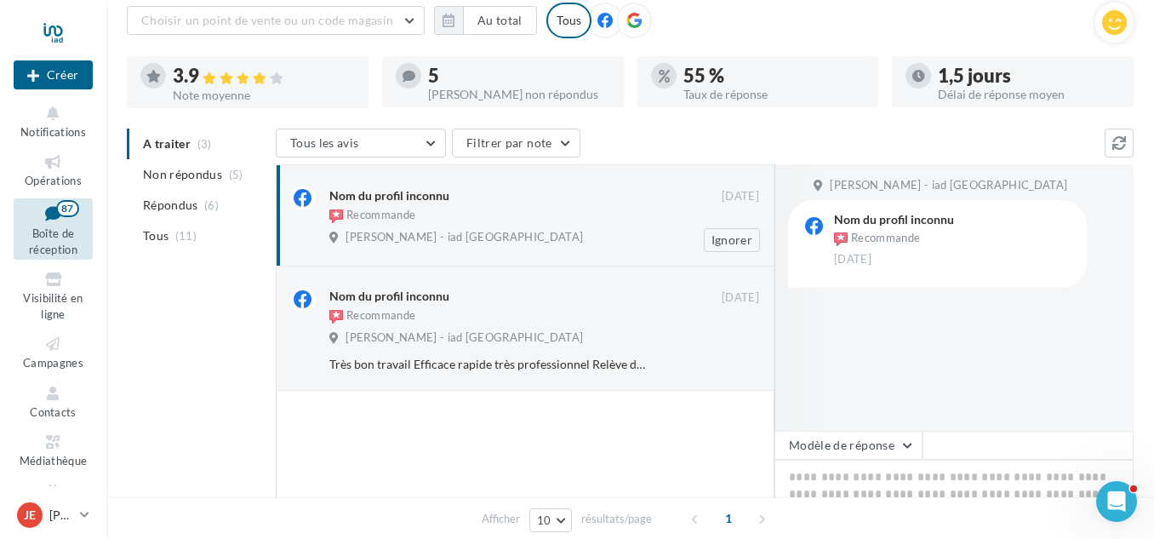
scroll to position [0, 0]
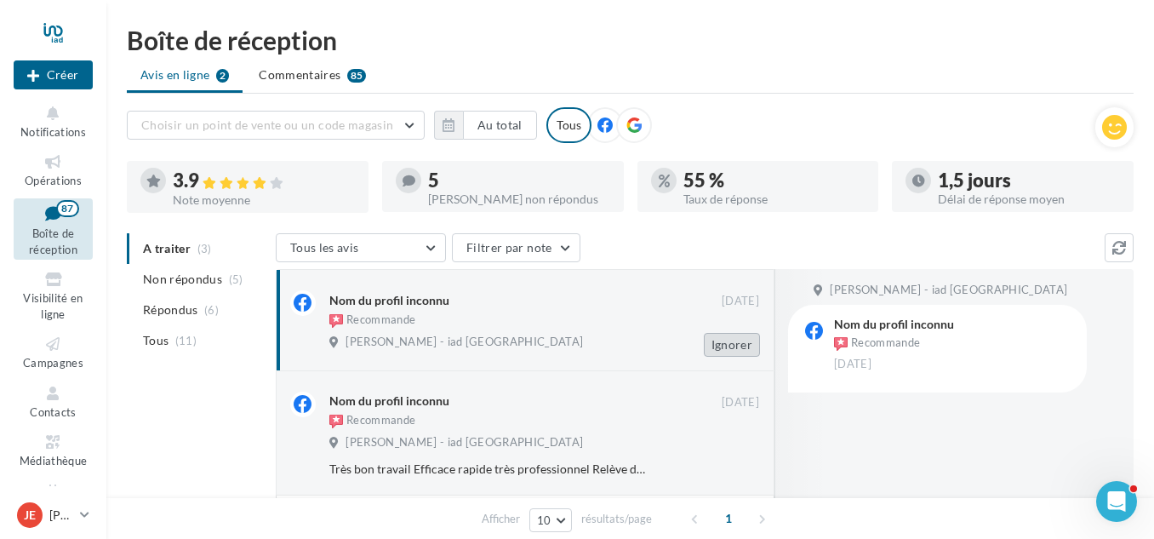
click at [737, 344] on button "Ignorer" at bounding box center [732, 345] width 56 height 24
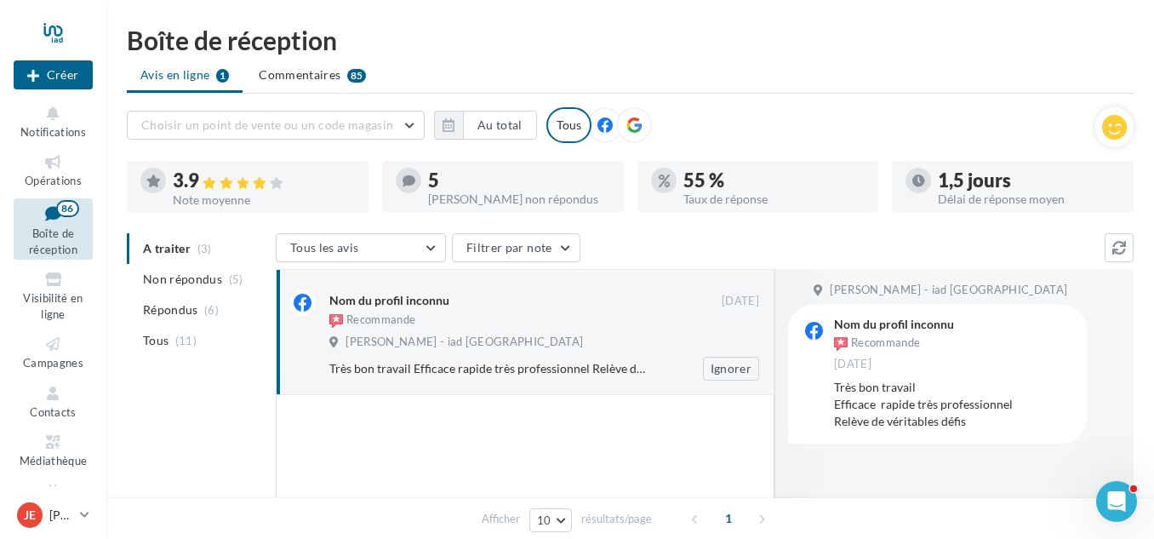
click at [616, 332] on div "Nom du profil inconnu Recommande 15/12/2017 Jonathan LAVAURE - iad France Très …" at bounding box center [544, 334] width 430 height 89
click at [320, 81] on span "Commentaires" at bounding box center [300, 74] width 82 height 17
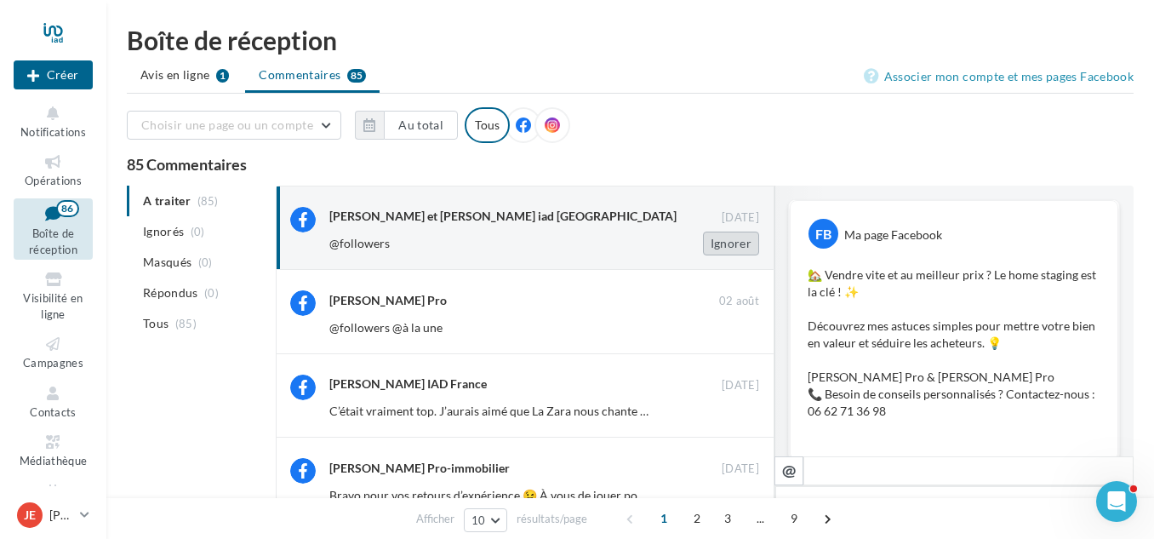
scroll to position [149, 0]
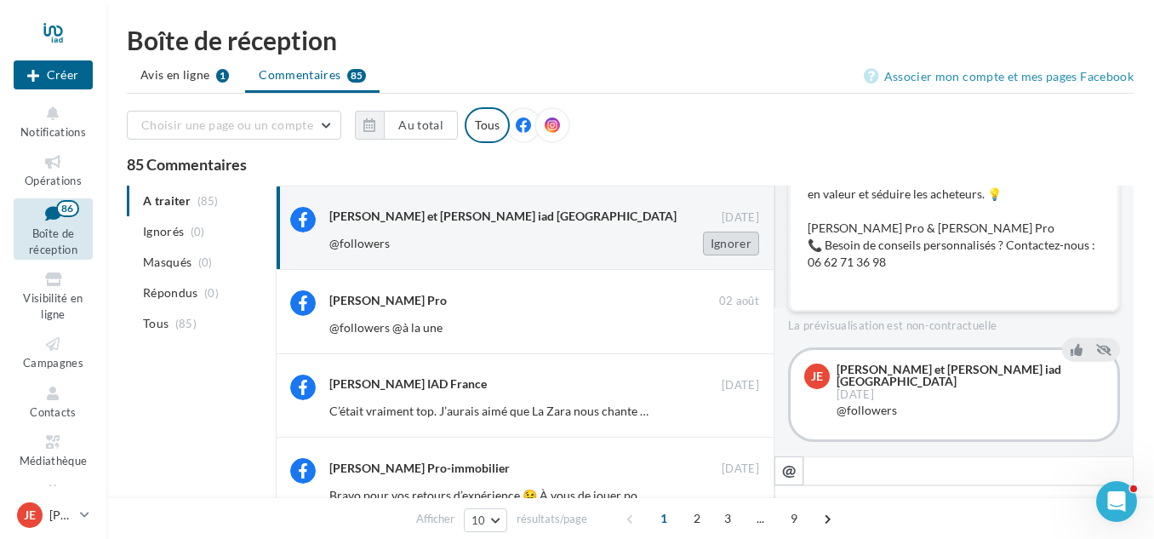
click at [719, 239] on button "Ignorer" at bounding box center [731, 243] width 56 height 24
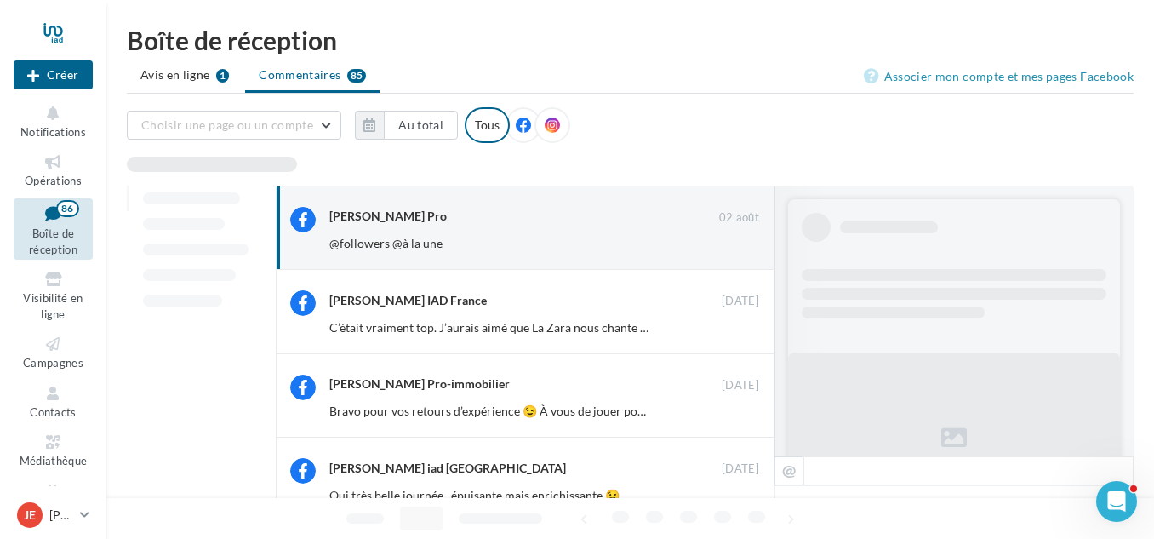
click at [719, 239] on button "Ignorer" at bounding box center [731, 243] width 56 height 24
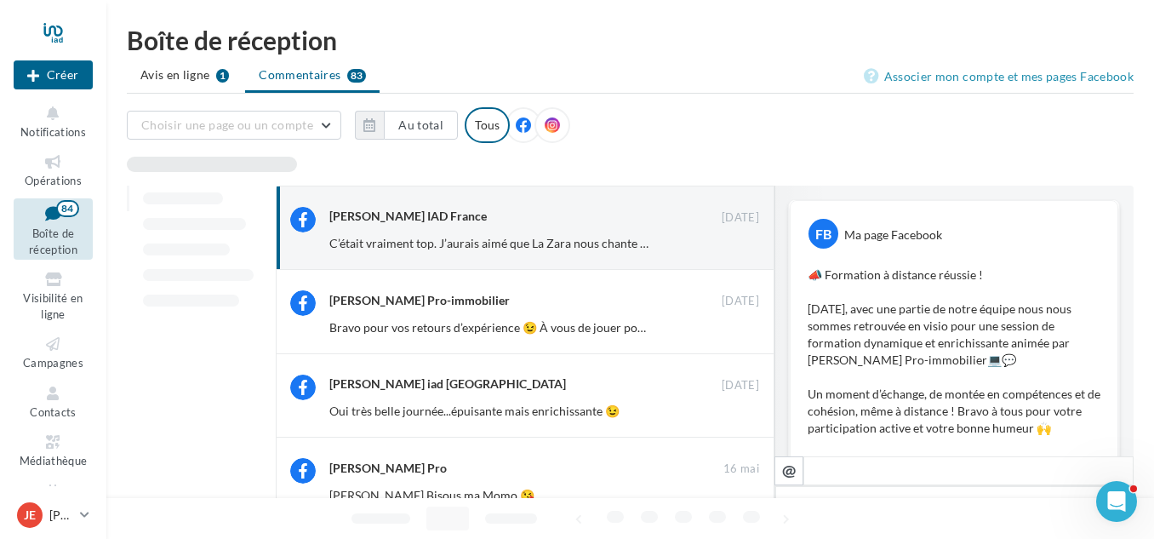
scroll to position [585, 0]
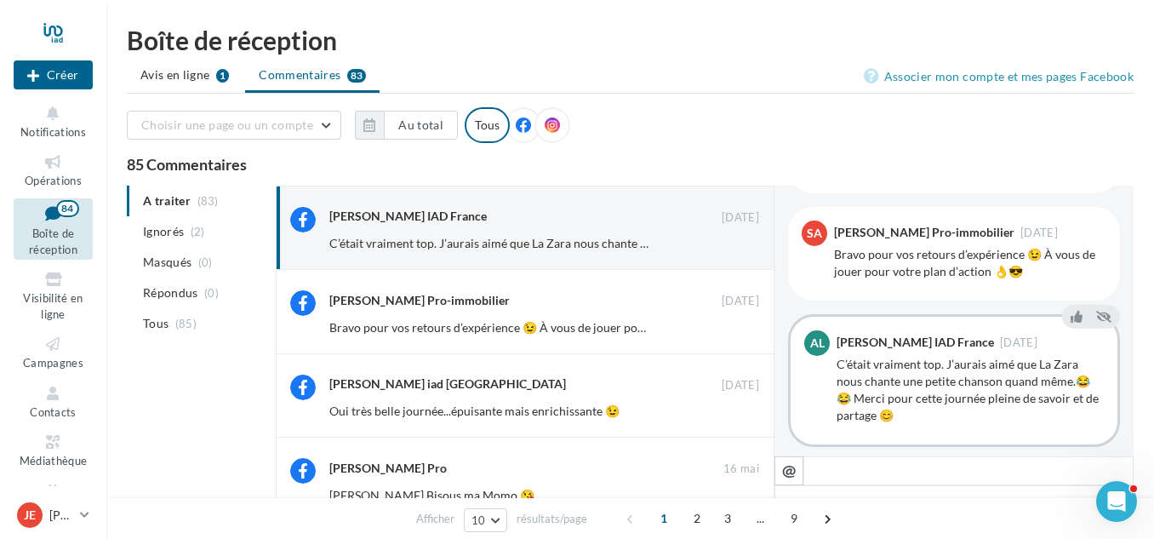
click at [161, 199] on ul "A traiter (83) Ignorés (2) Masqués (0) Répondus (0) Tous (85)" at bounding box center [198, 262] width 142 height 153
click at [361, 231] on div "C’était vraiment top. J’aurais aimé que La Zara nous chante une petite chanson …" at bounding box center [550, 243] width 443 height 24
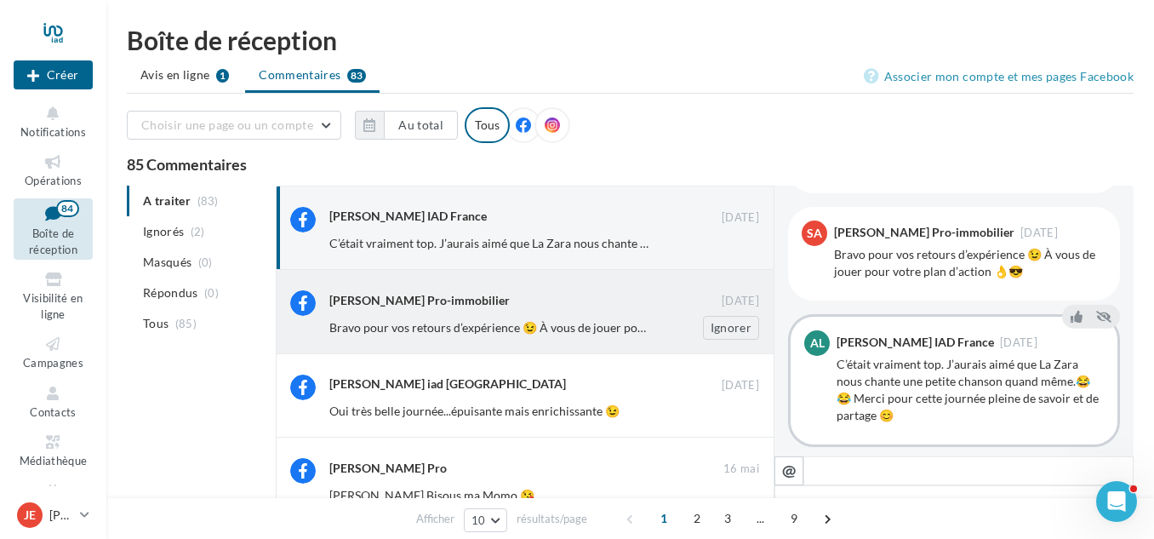
click at [381, 320] on span "Bravo pour vos retours d’expérience 😉 À vous de jouer pour votre plan d’action …" at bounding box center [555, 327] width 453 height 14
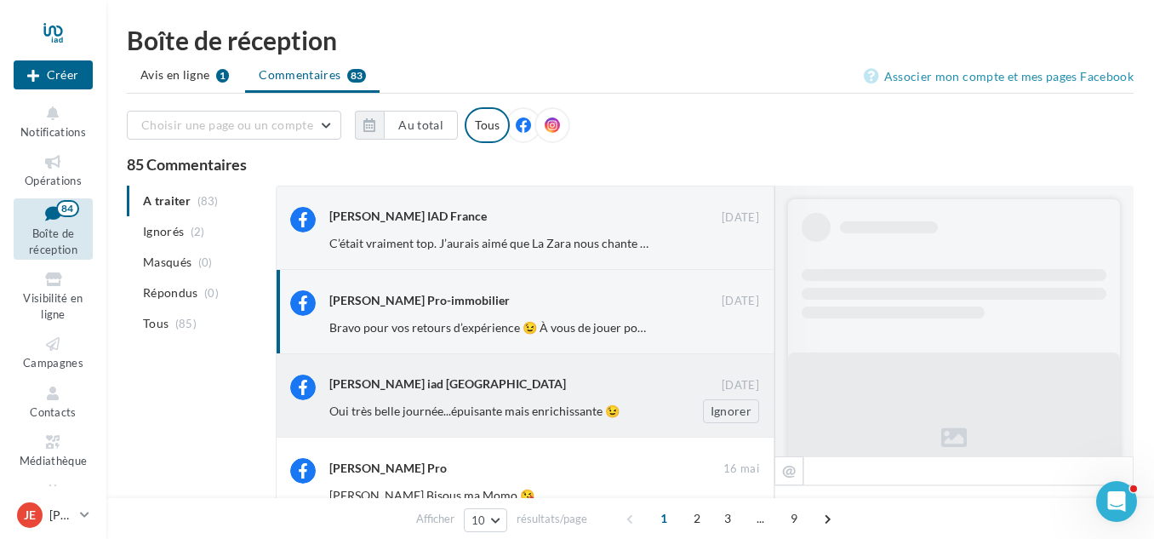
click at [388, 386] on div "Sonia Coulpier iad France" at bounding box center [447, 383] width 237 height 17
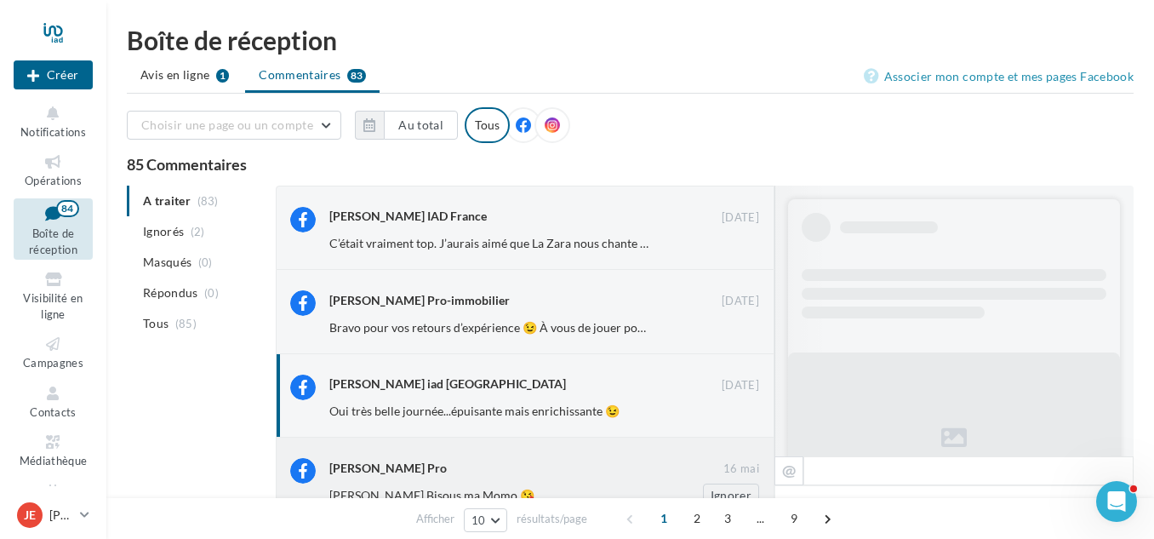
click at [404, 482] on div "Jonathan Lavaure Pro 16 mai Monique Philipponneau Bisous ma Momo 😘 Ignorer" at bounding box center [544, 482] width 430 height 49
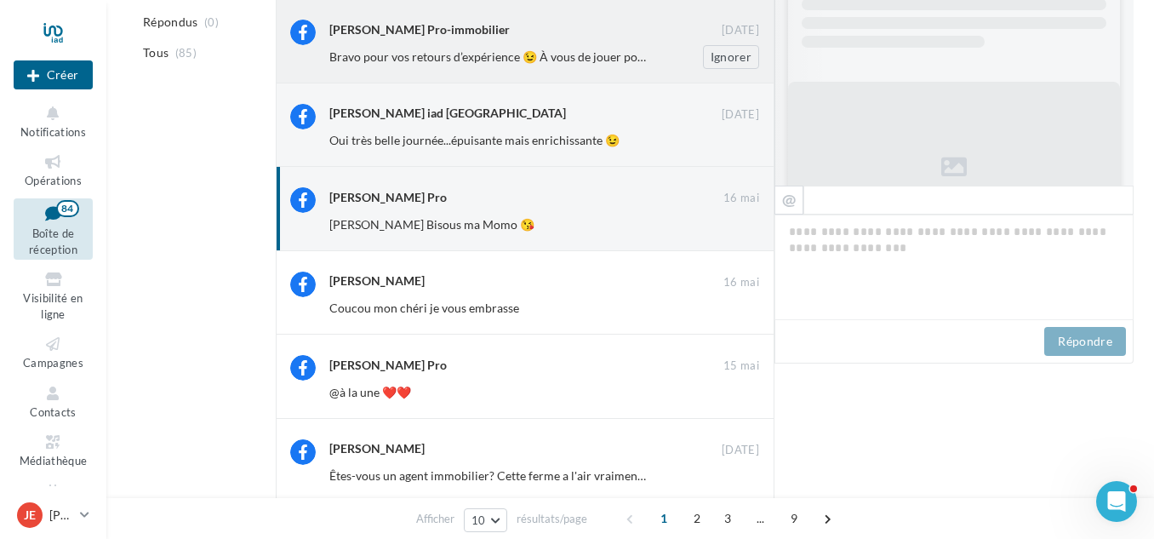
scroll to position [0, 0]
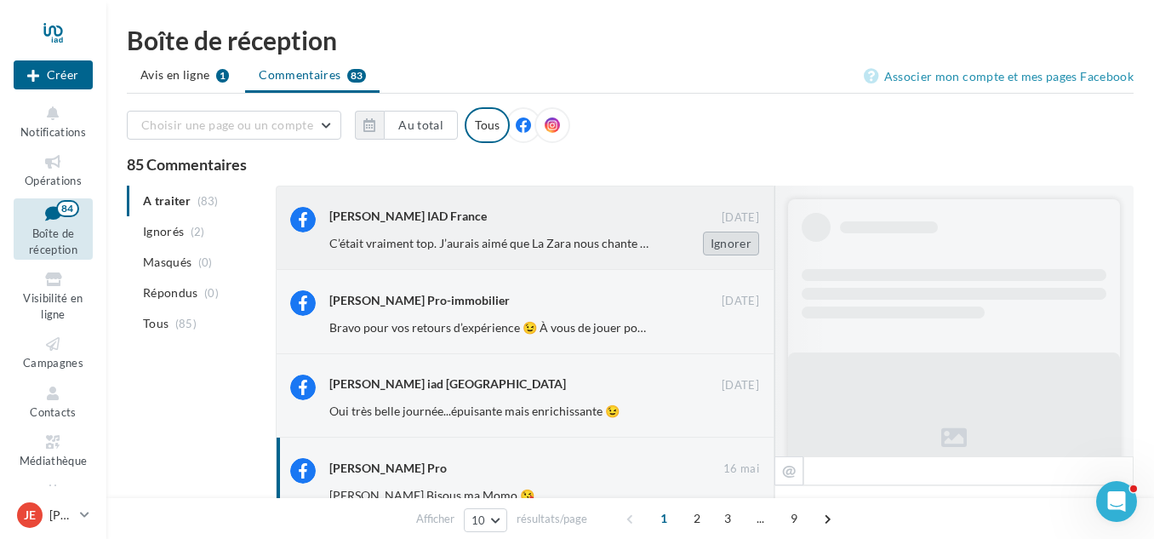
click at [718, 243] on button "Ignorer" at bounding box center [731, 243] width 56 height 24
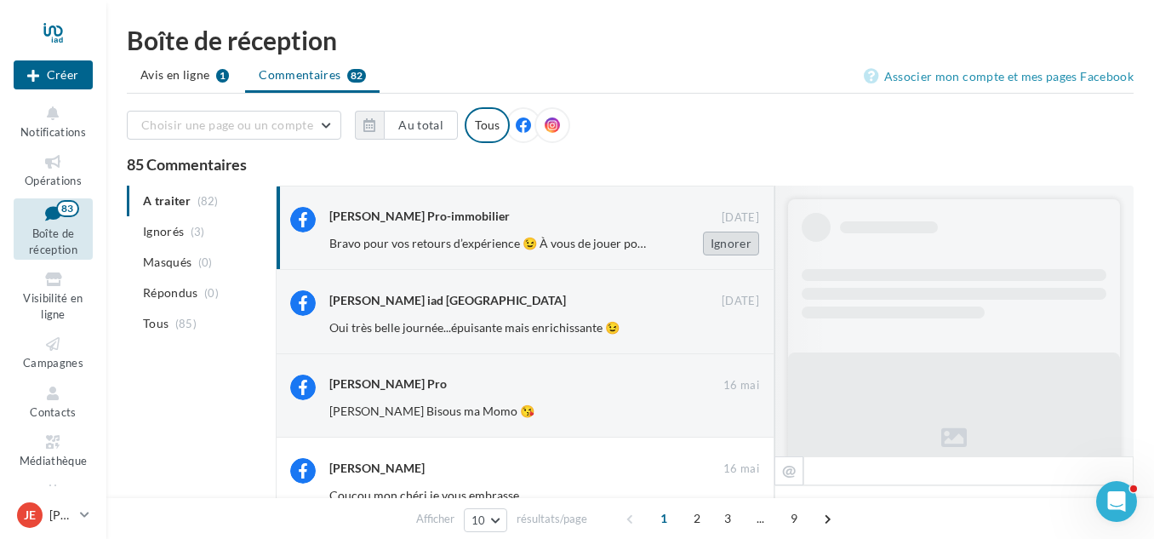
click at [721, 243] on button "Ignorer" at bounding box center [731, 243] width 56 height 24
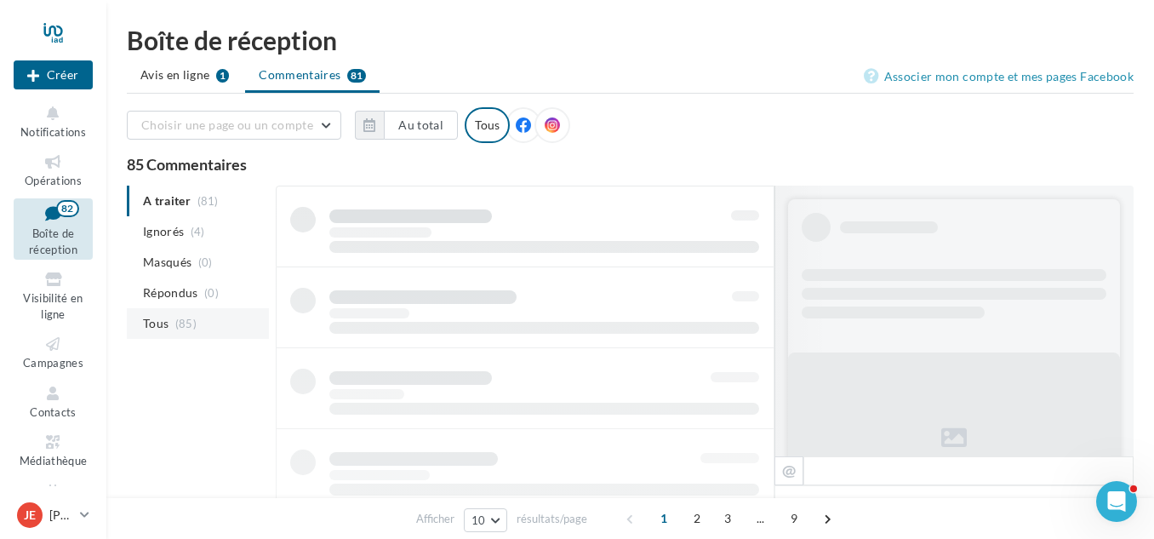
click at [155, 314] on li "Tous (85)" at bounding box center [198, 323] width 142 height 31
click at [183, 229] on span "Ignorés" at bounding box center [163, 231] width 41 height 17
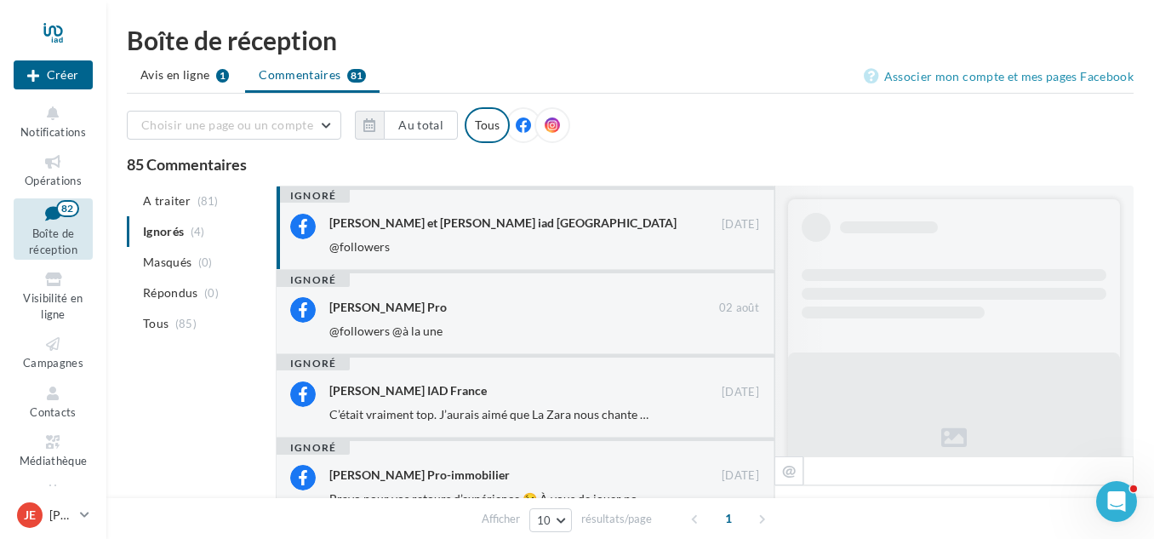
scroll to position [1, 0]
click at [168, 234] on ul "A traiter (81) Ignorés (4) Masqués (0) Répondus (0) Tous (85)" at bounding box center [198, 261] width 142 height 153
click at [503, 224] on div "Jonathan et Emilie Lavaure iad France" at bounding box center [502, 221] width 347 height 17
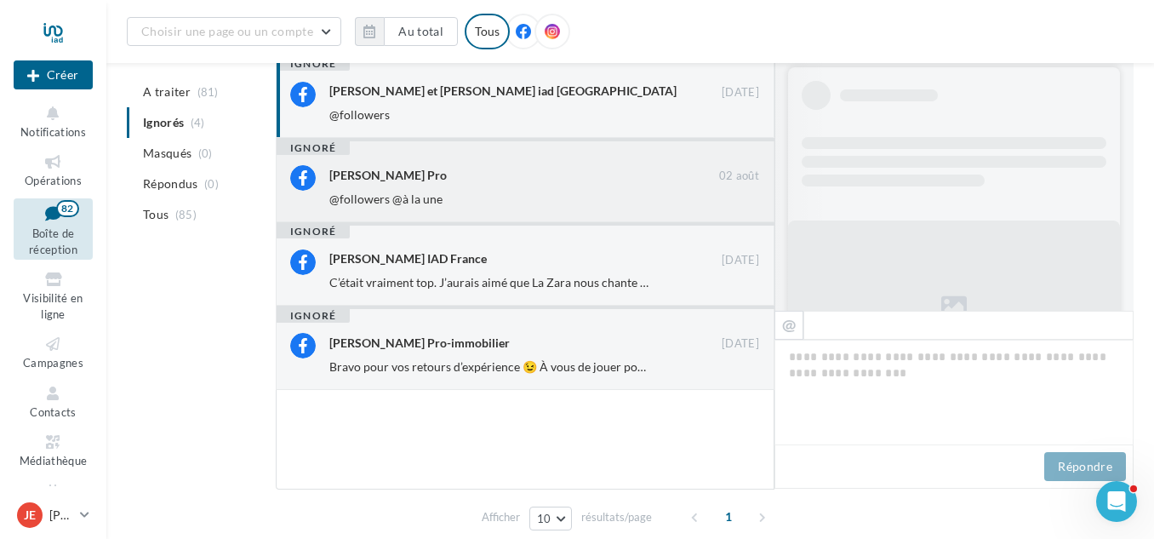
scroll to position [0, 0]
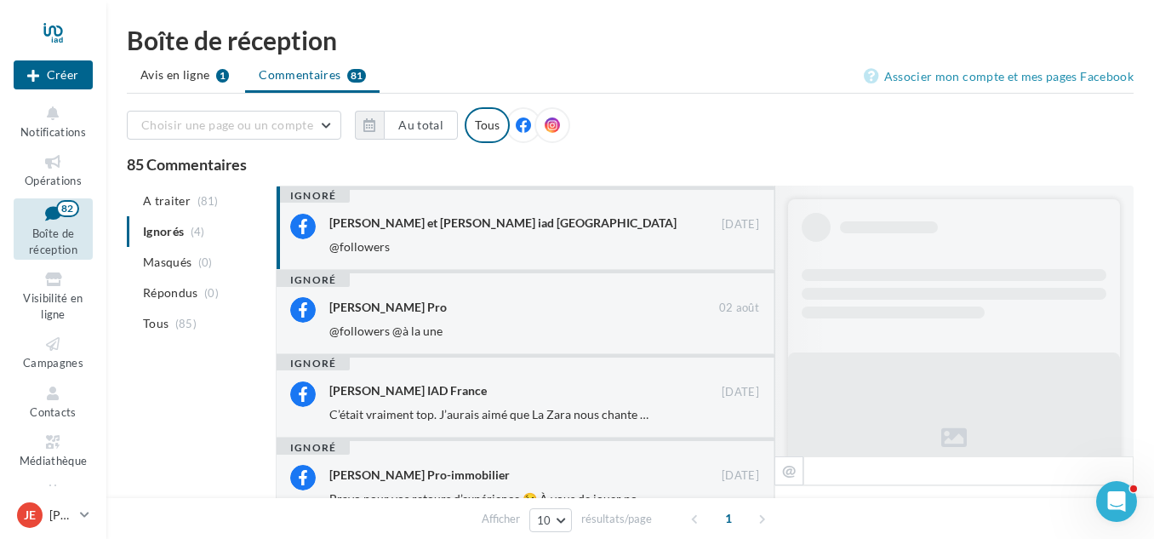
click at [204, 59] on div "Boîte de réception Avis en ligne 1 Commentaires 81 Associer mon compte et mes p…" at bounding box center [630, 354] width 1048 height 655
click at [192, 72] on span "Avis en ligne" at bounding box center [175, 74] width 70 height 17
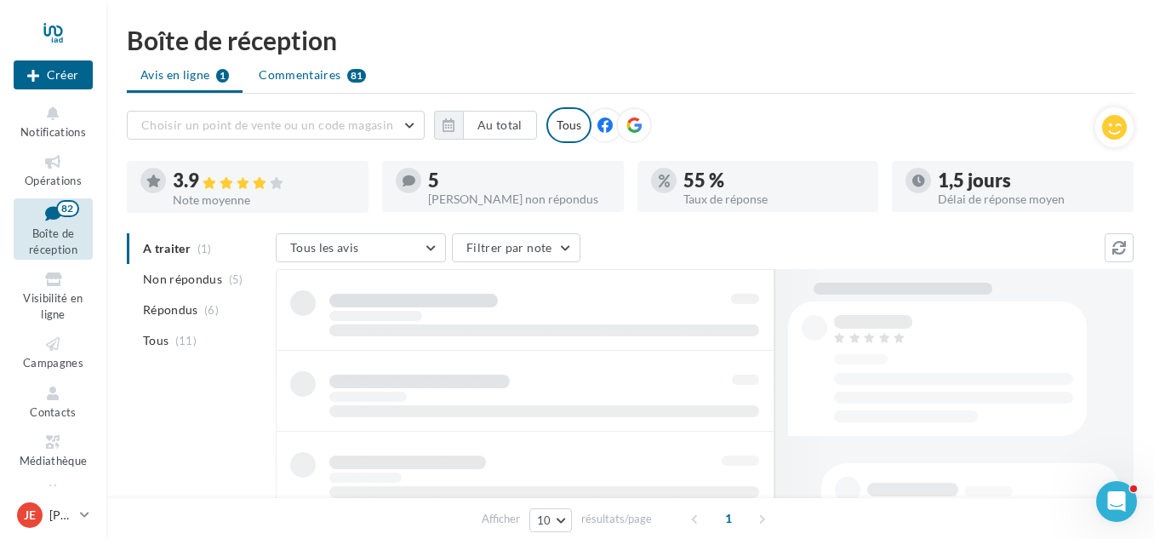
click at [327, 77] on span "Commentaires" at bounding box center [300, 74] width 82 height 17
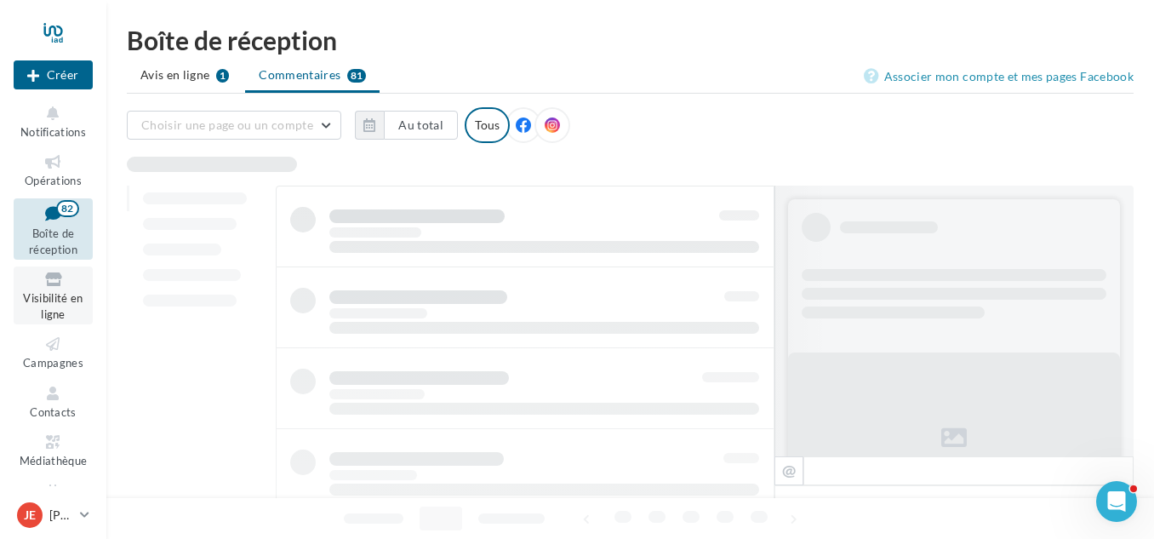
click at [76, 299] on span "Visibilité en ligne" at bounding box center [53, 306] width 60 height 30
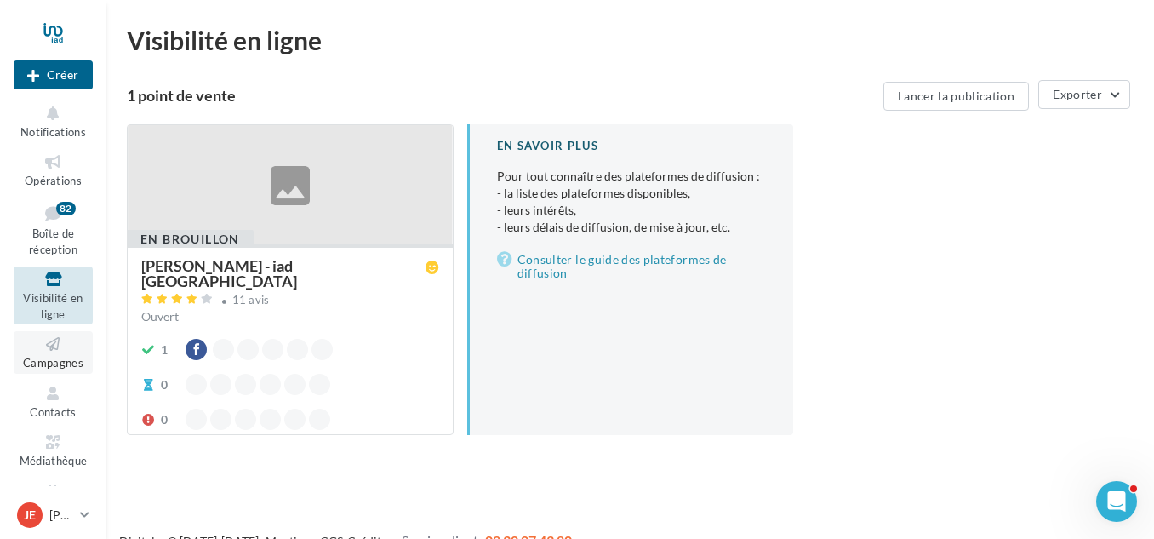
click at [56, 368] on span "Campagnes" at bounding box center [53, 363] width 60 height 14
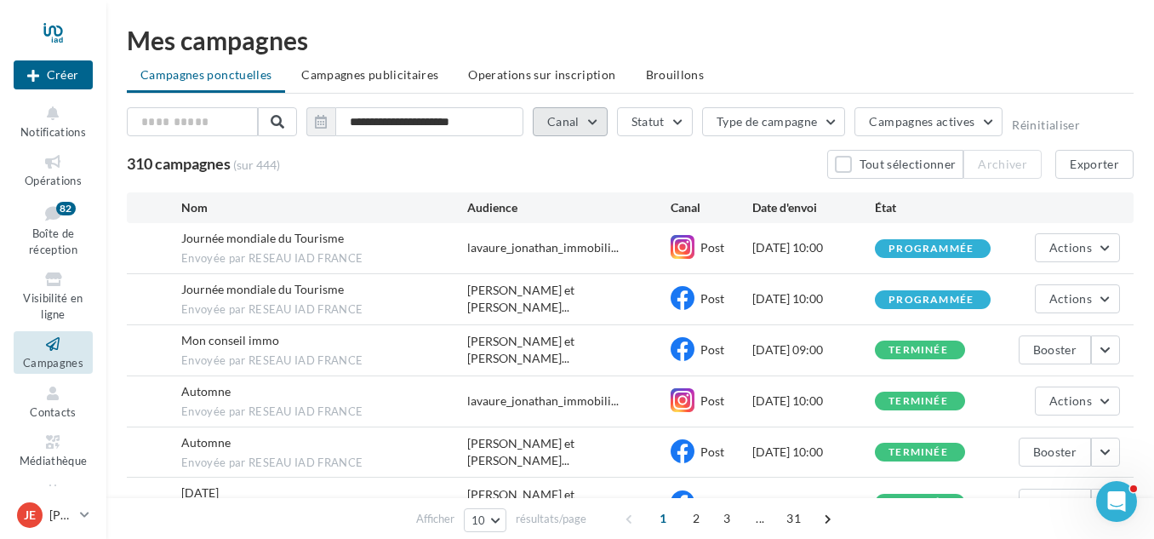
click at [602, 119] on button "Canal" at bounding box center [570, 121] width 75 height 29
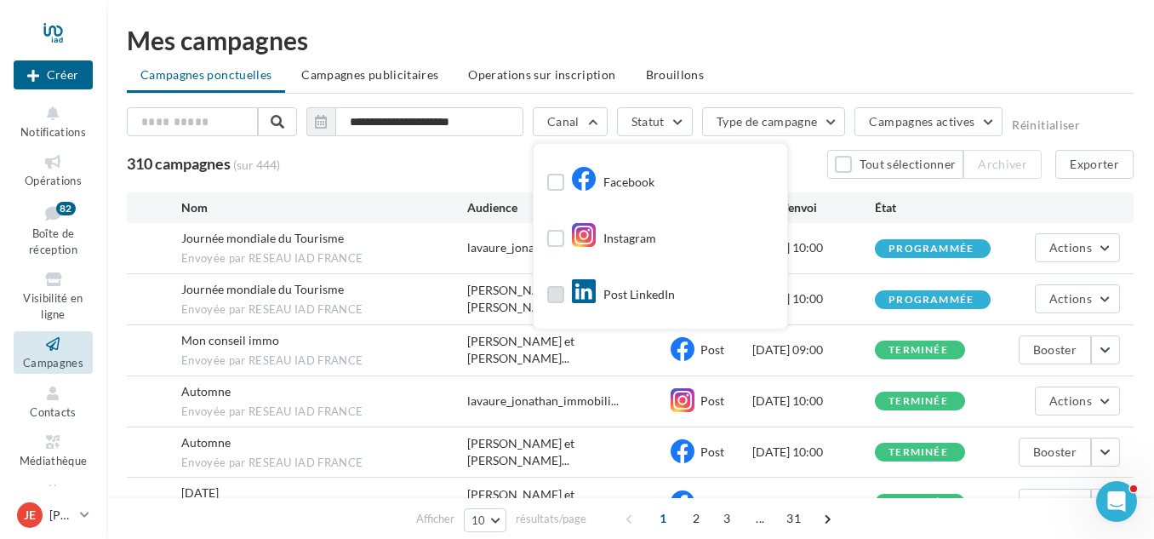
click at [551, 298] on label at bounding box center [555, 294] width 17 height 17
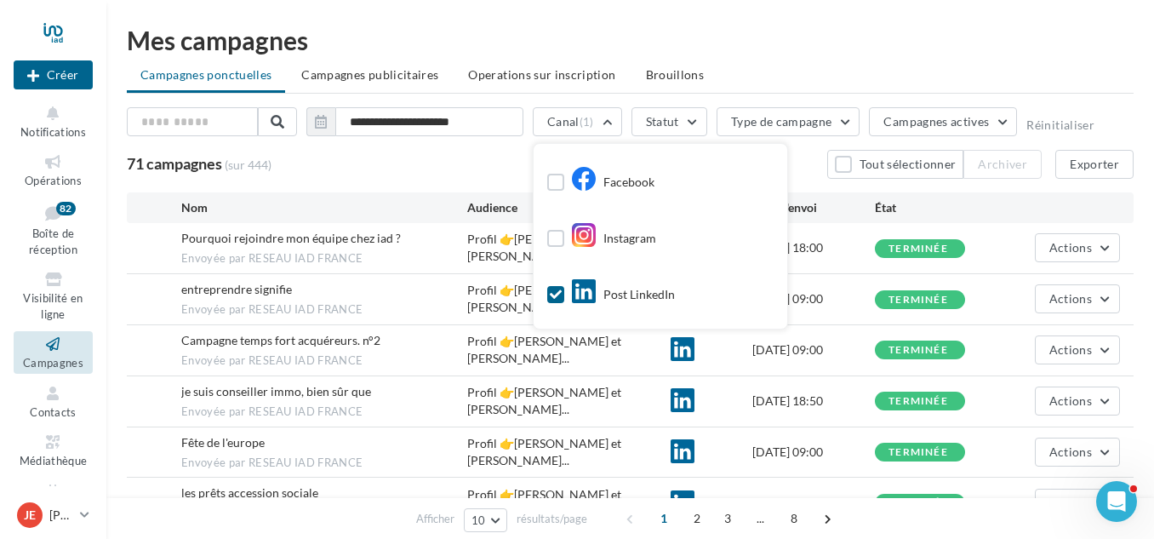
click at [511, 155] on div "71 campagnes (sur 444) Tout sélectionner Archiver Exporter" at bounding box center [630, 164] width 1007 height 29
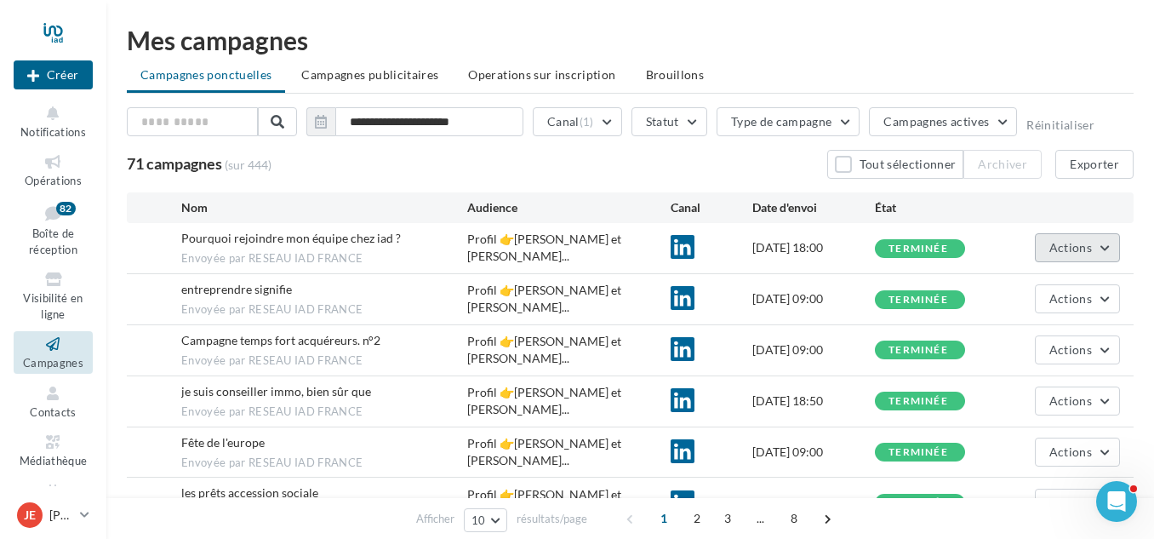
click at [1115, 255] on button "Actions" at bounding box center [1077, 247] width 85 height 29
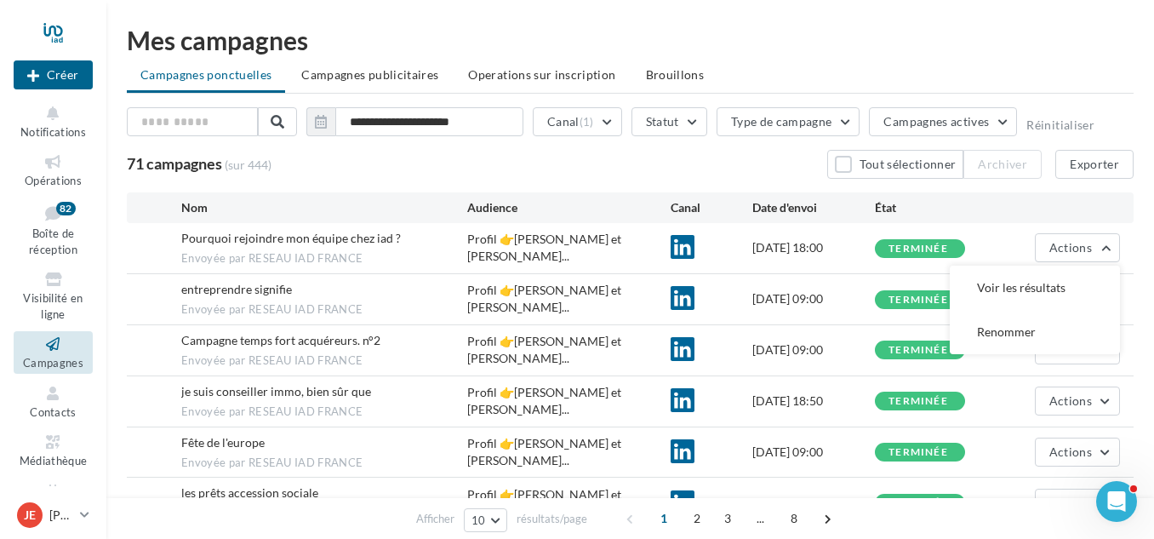
click at [1027, 212] on div "Nom Audience Canal Date d'envoi État" at bounding box center [629, 207] width 979 height 17
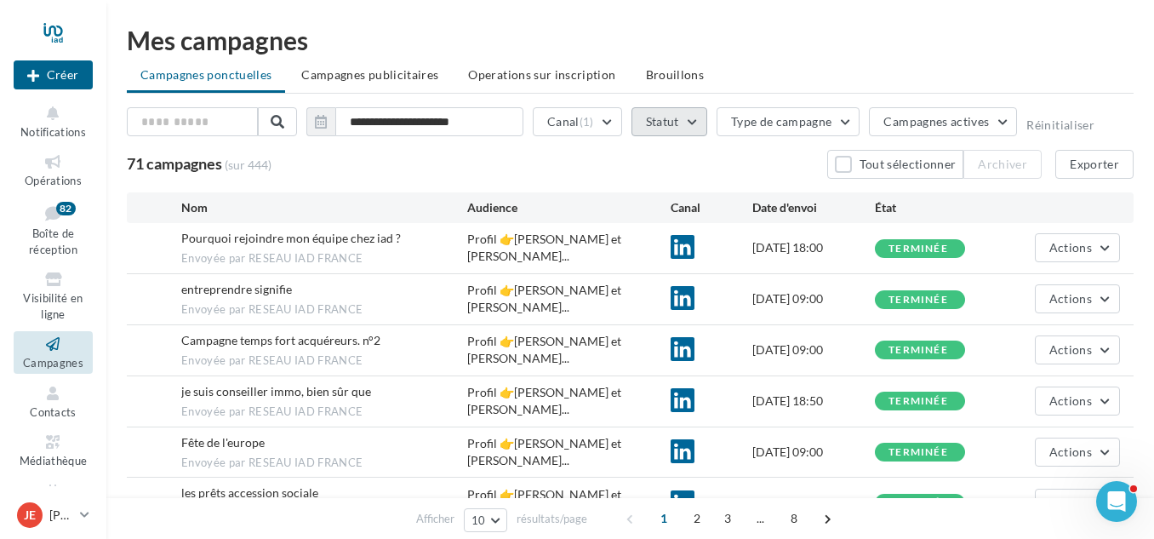
click at [665, 123] on button "Statut" at bounding box center [669, 121] width 76 height 29
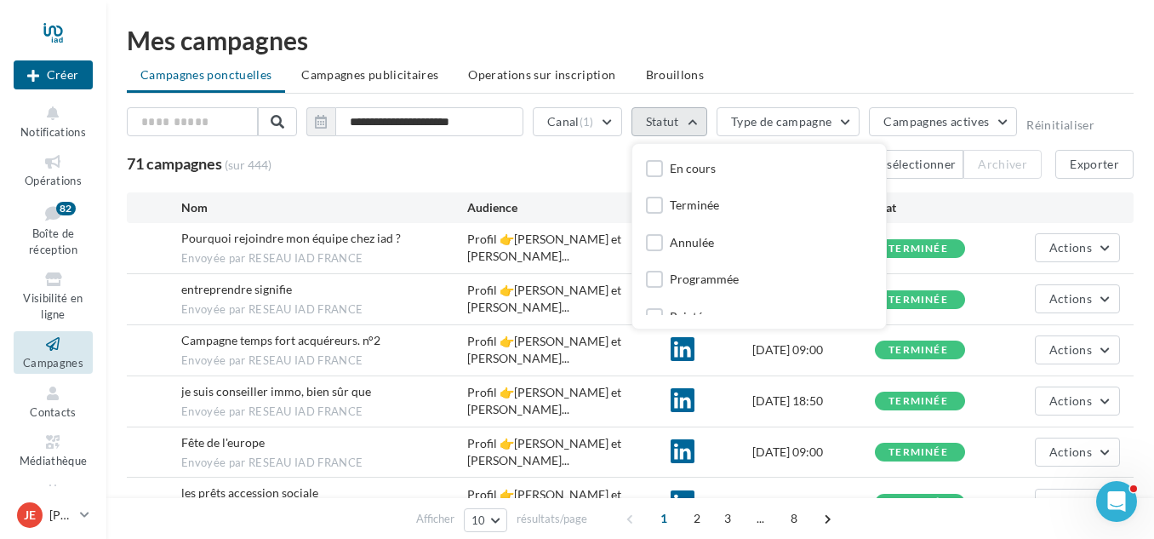
click at [665, 123] on button "Statut" at bounding box center [669, 121] width 76 height 29
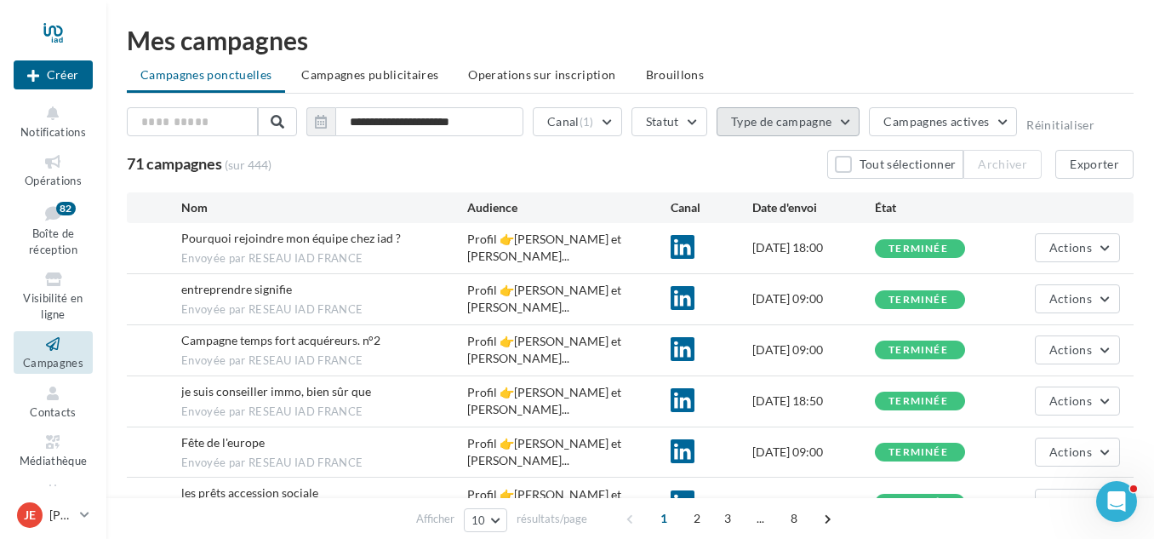
click at [786, 123] on button "Type de campagne" at bounding box center [789, 121] width 144 height 29
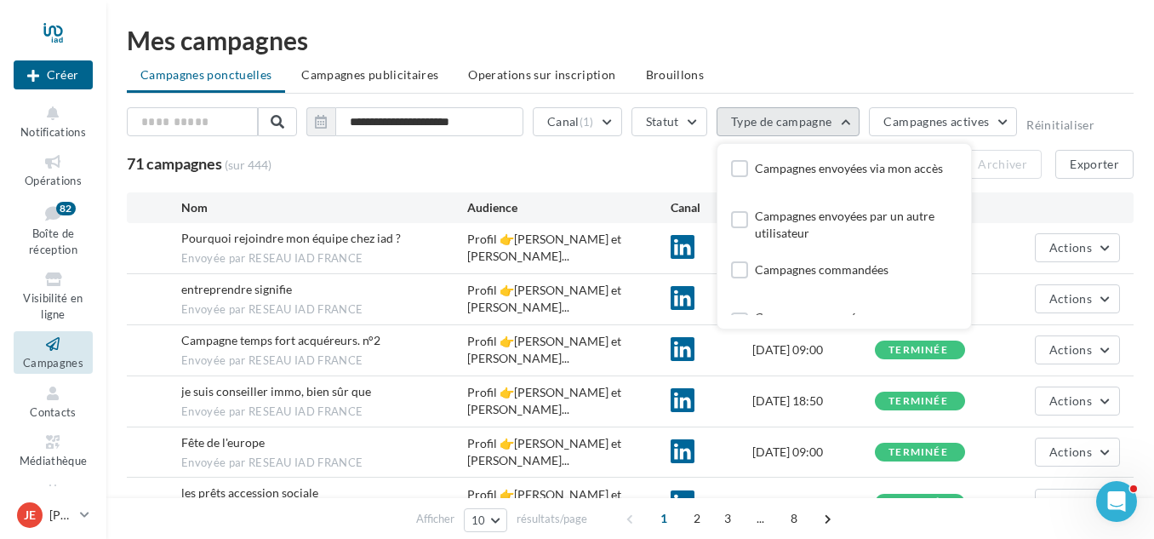
click at [786, 123] on button "Type de campagne" at bounding box center [789, 121] width 144 height 29
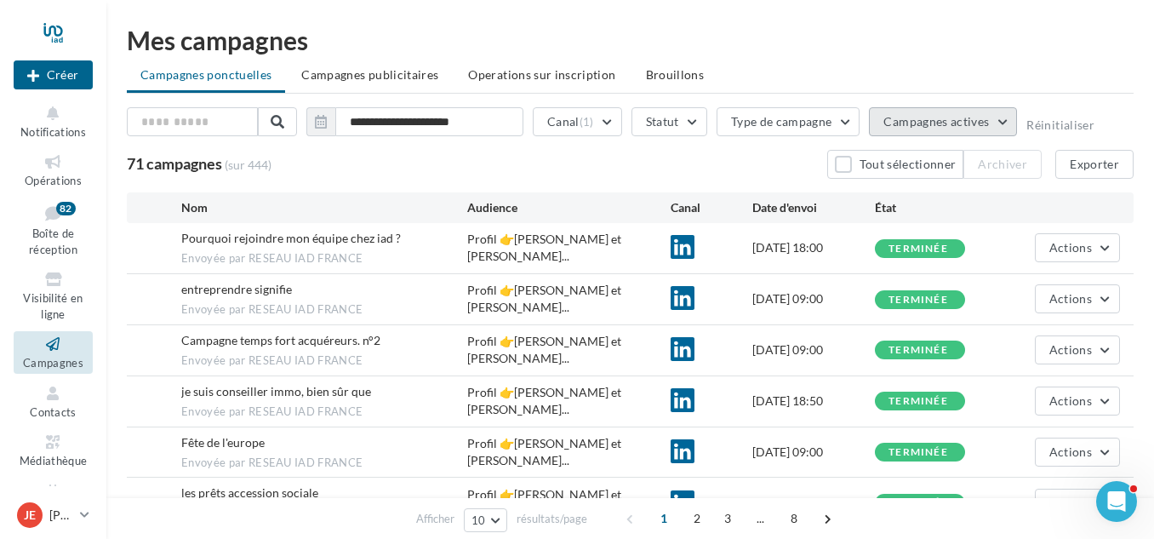
click at [916, 117] on span "Campagnes actives" at bounding box center [936, 121] width 106 height 14
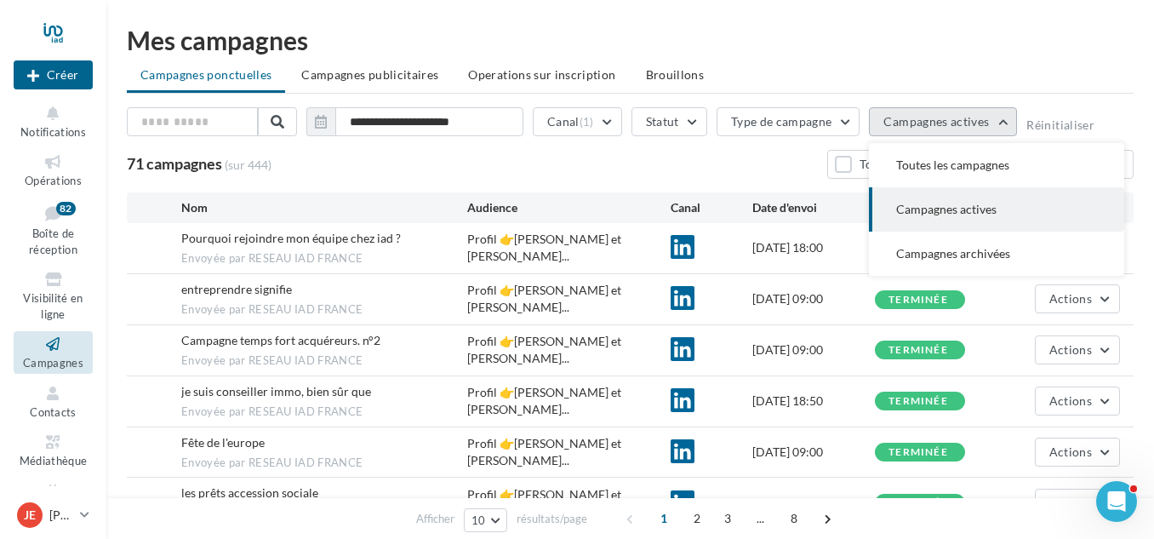
click at [916, 117] on span "Campagnes actives" at bounding box center [936, 121] width 106 height 14
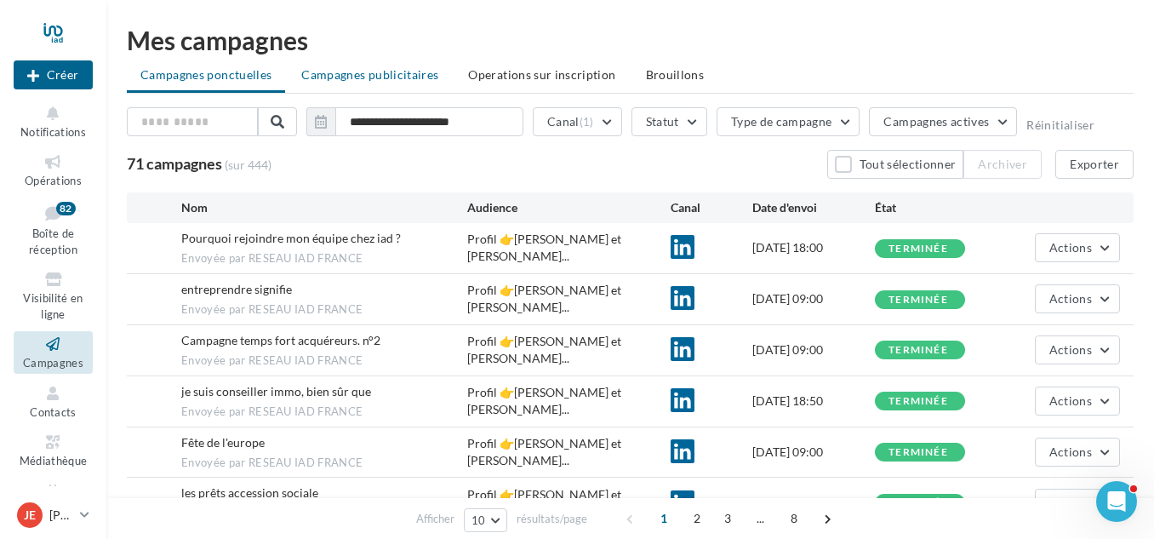
click at [420, 83] on li "Campagnes publicitaires" at bounding box center [370, 75] width 164 height 31
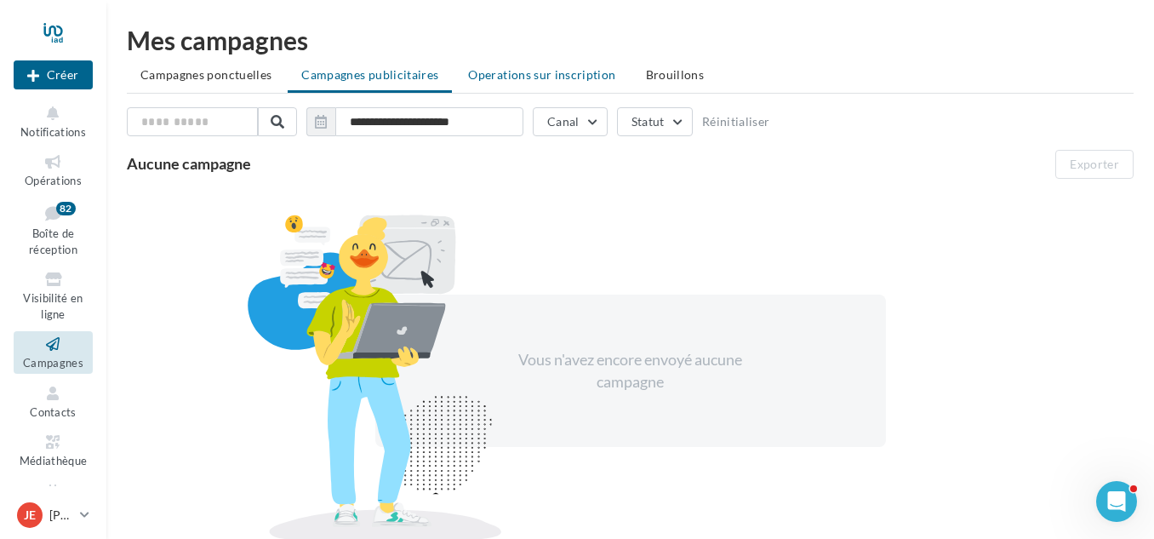
click at [514, 70] on span "Operations sur inscription" at bounding box center [541, 74] width 147 height 14
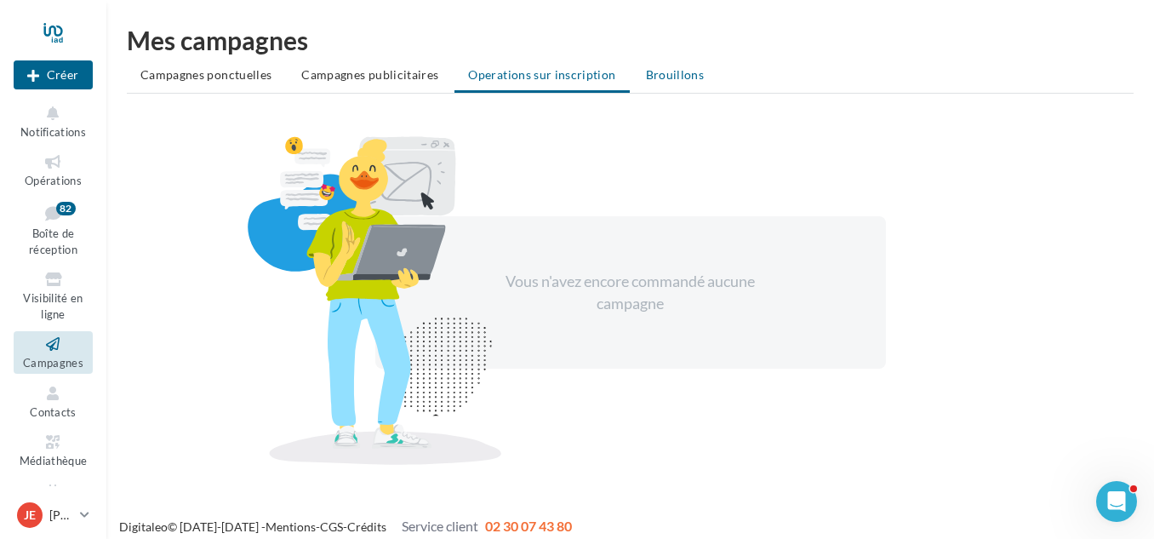
click at [674, 75] on span "Brouillons" at bounding box center [675, 74] width 59 height 14
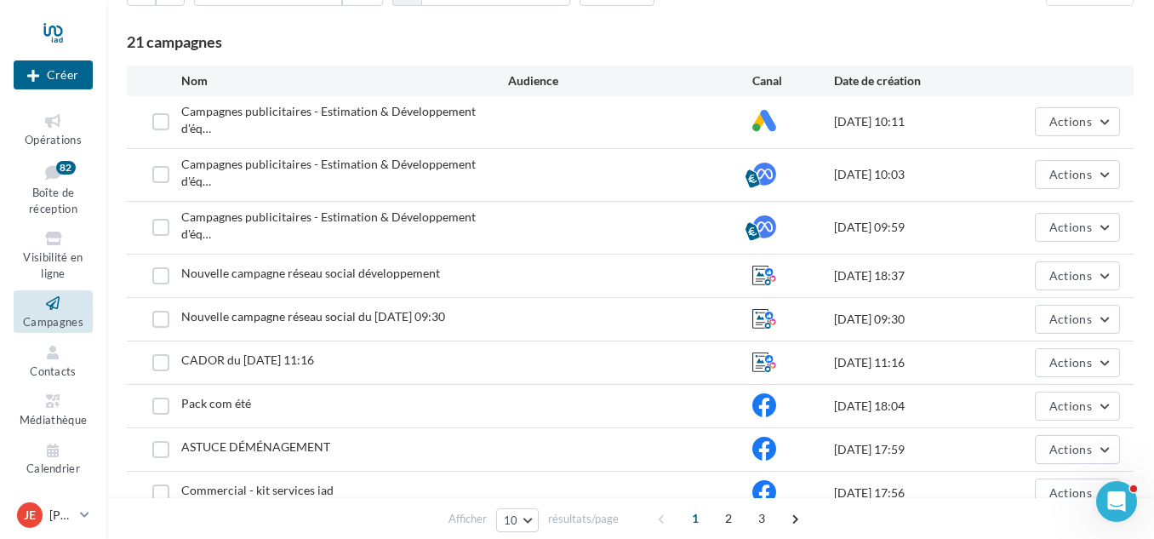
scroll to position [145, 0]
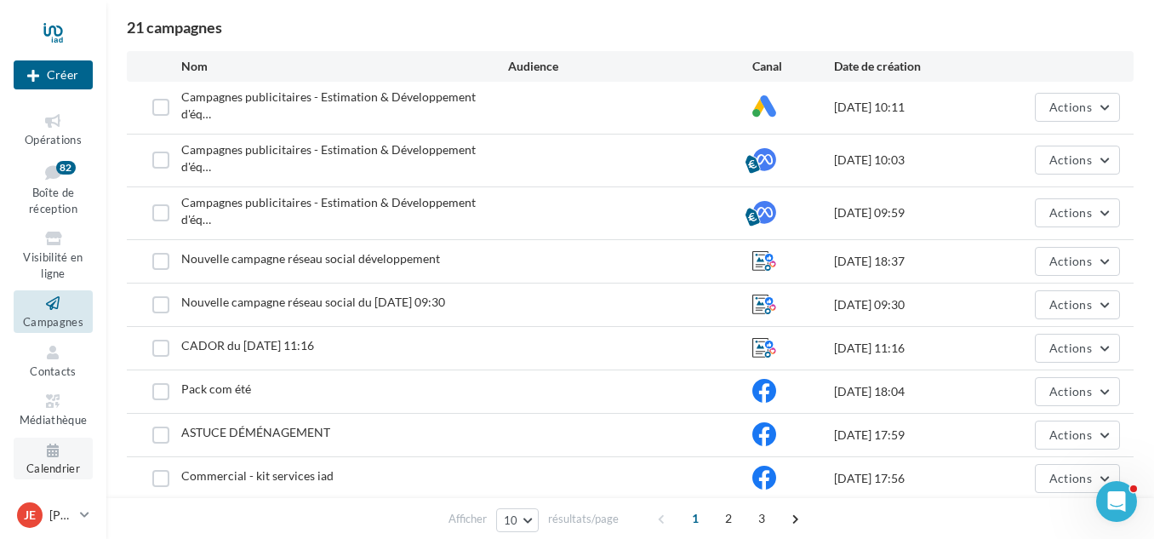
click at [30, 466] on span "Calendrier" at bounding box center [53, 469] width 54 height 14
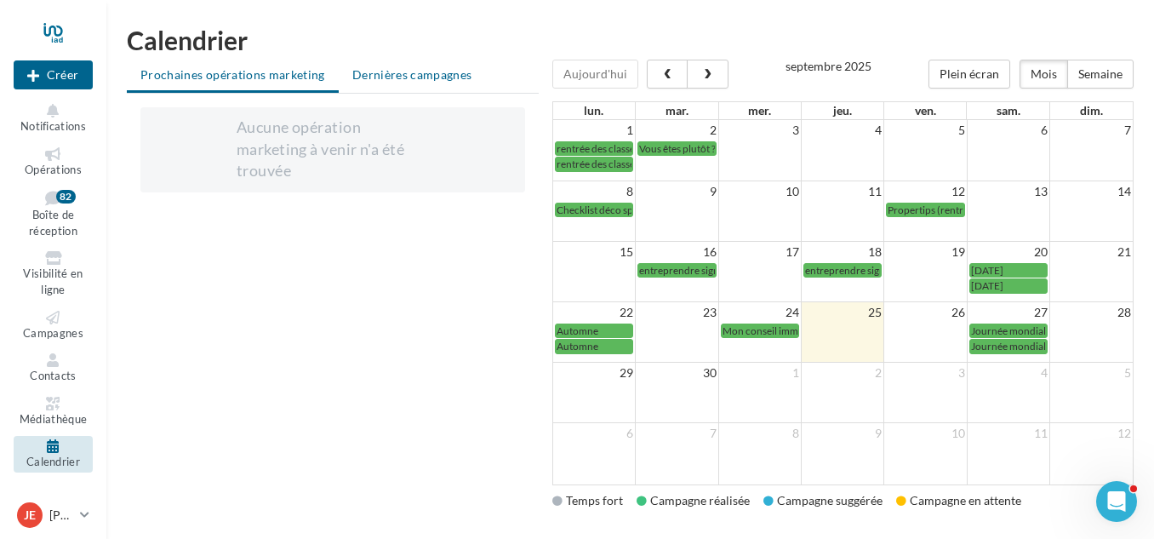
click at [422, 75] on span "Dernières campagnes" at bounding box center [412, 74] width 120 height 14
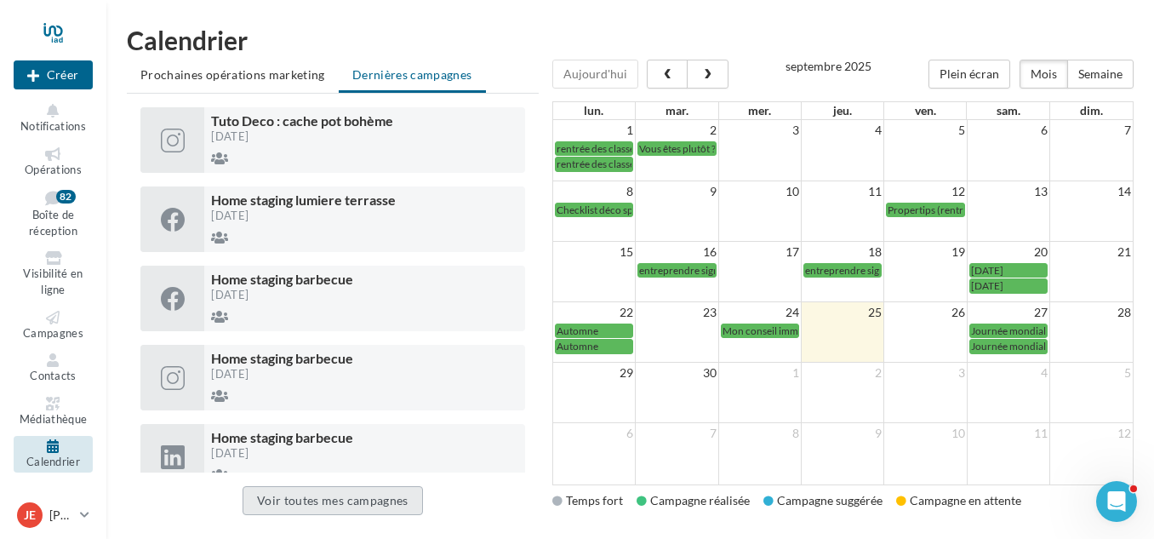
click at [331, 509] on button "Voir toutes mes campagnes" at bounding box center [333, 500] width 180 height 29
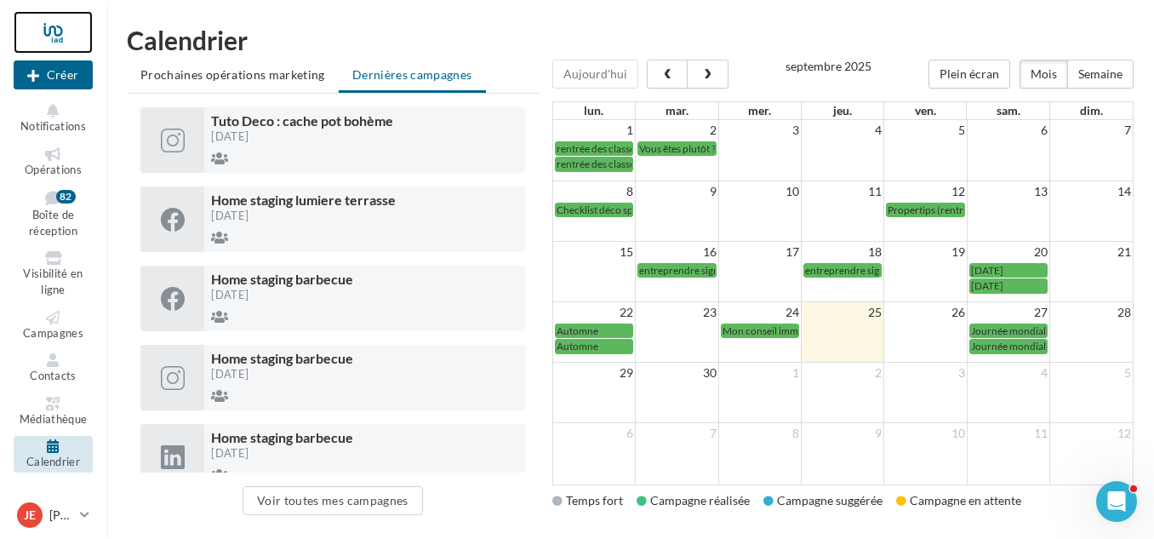
click at [54, 29] on div at bounding box center [53, 32] width 79 height 43
